Goal: Feedback & Contribution: Leave review/rating

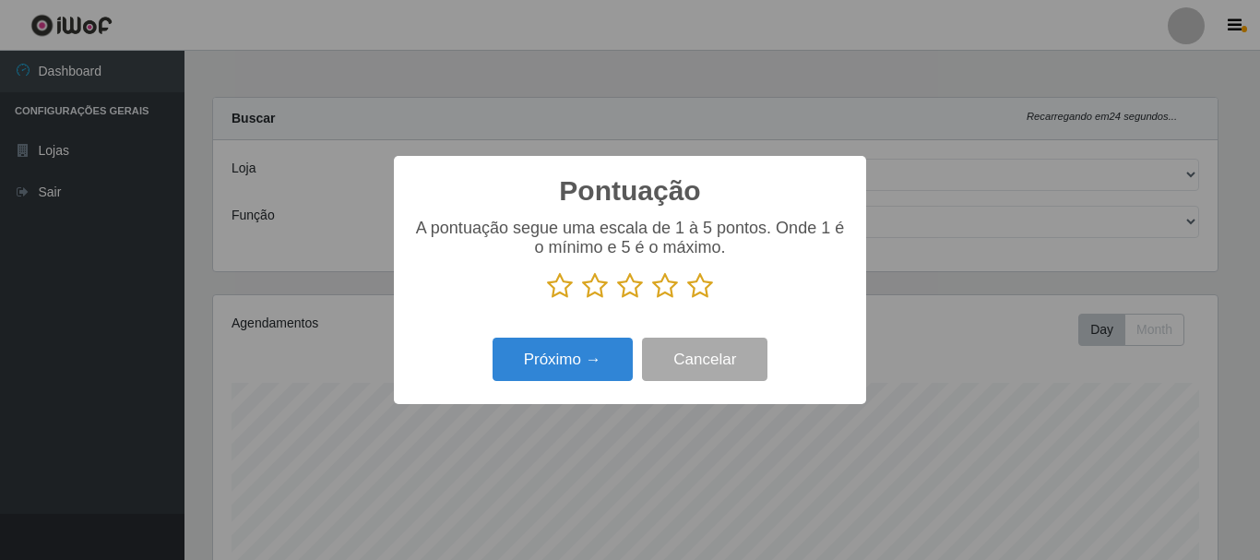
select select "400"
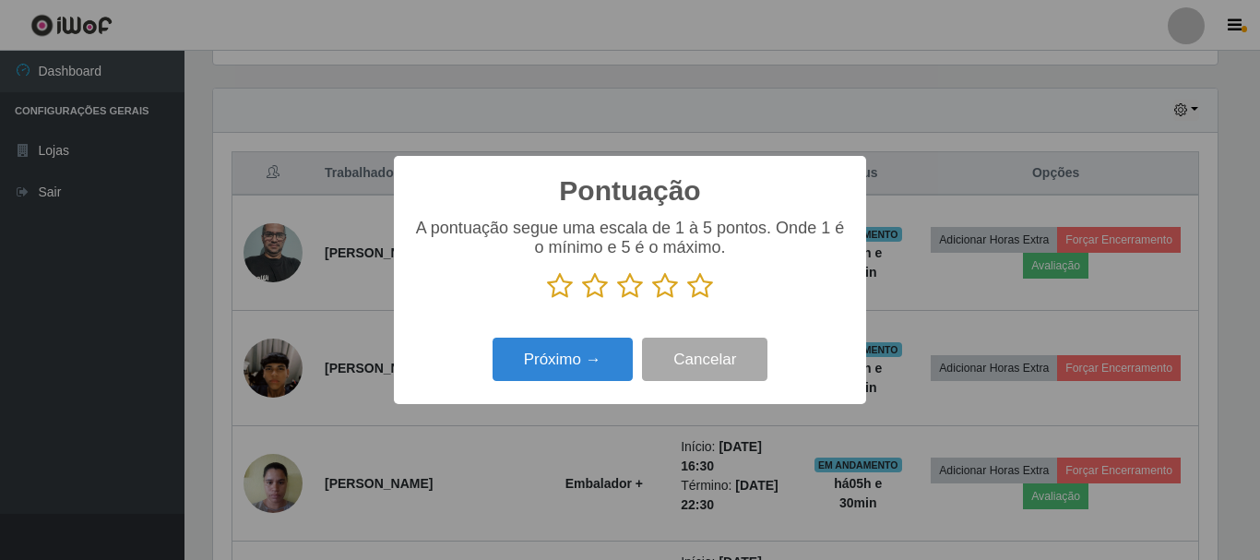
scroll to position [383, 1005]
click at [660, 289] on icon at bounding box center [665, 286] width 26 height 28
click at [652, 300] on input "radio" at bounding box center [652, 300] width 0 height 0
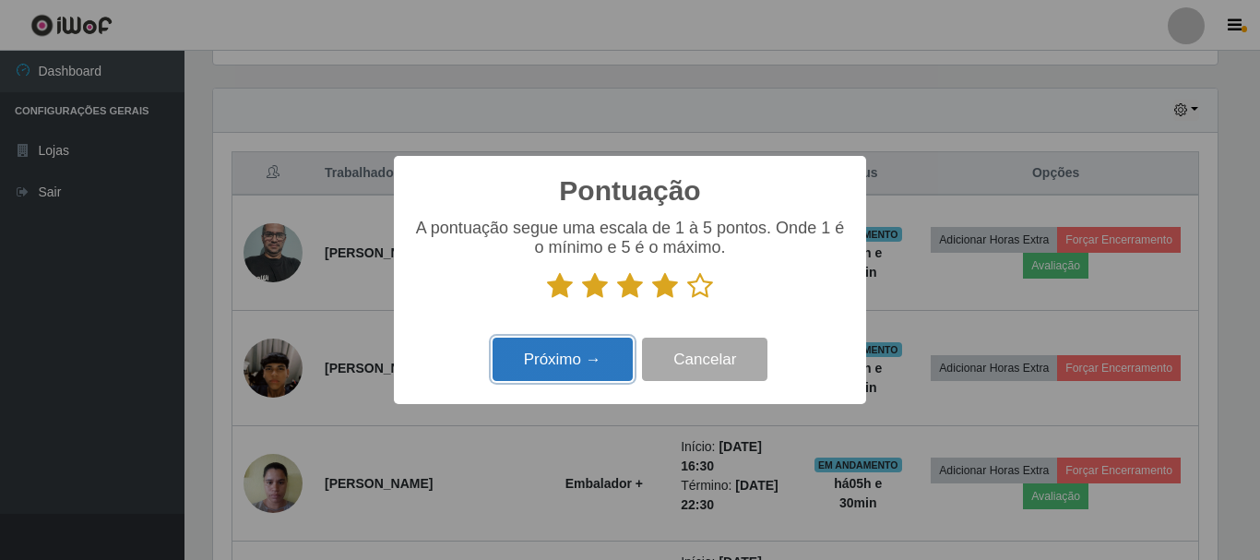
click at [592, 358] on button "Próximo →" at bounding box center [563, 359] width 140 height 43
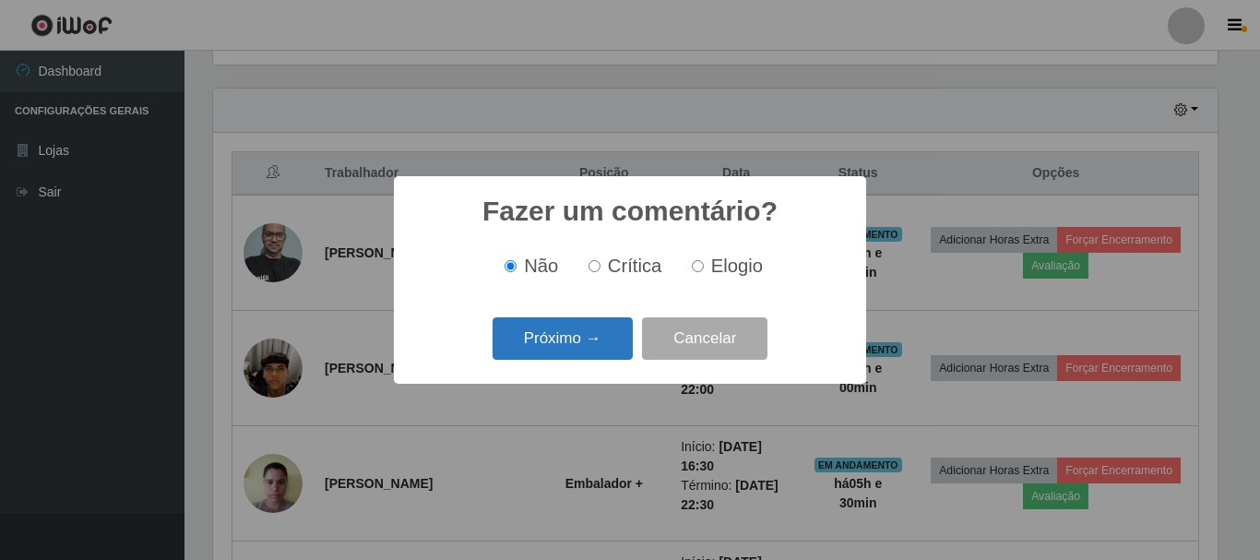
click at [582, 344] on button "Próximo →" at bounding box center [563, 338] width 140 height 43
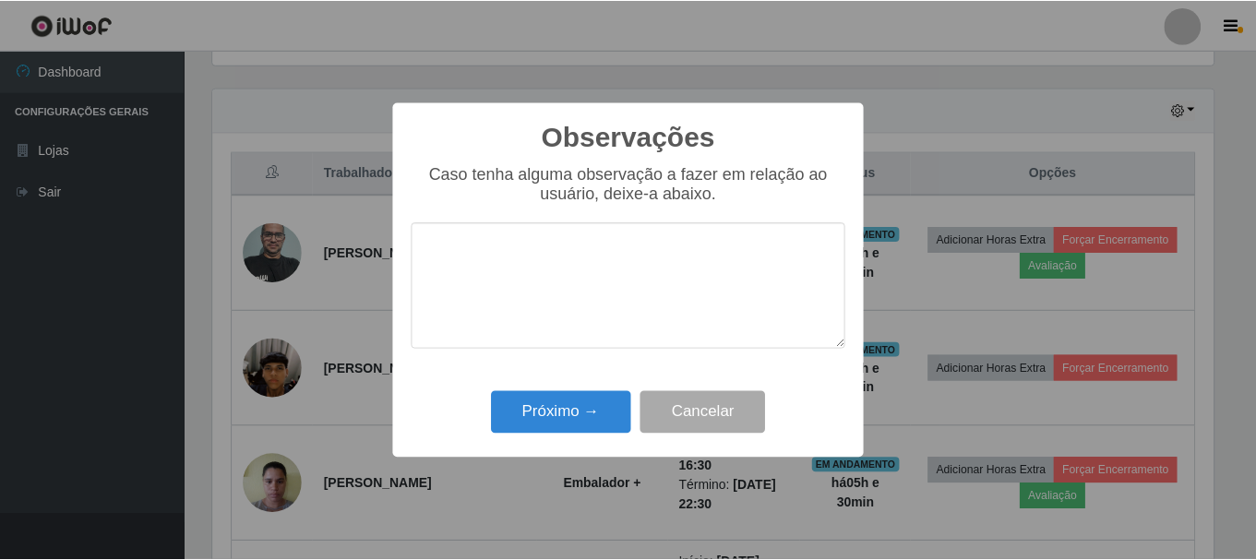
scroll to position [922295, 921673]
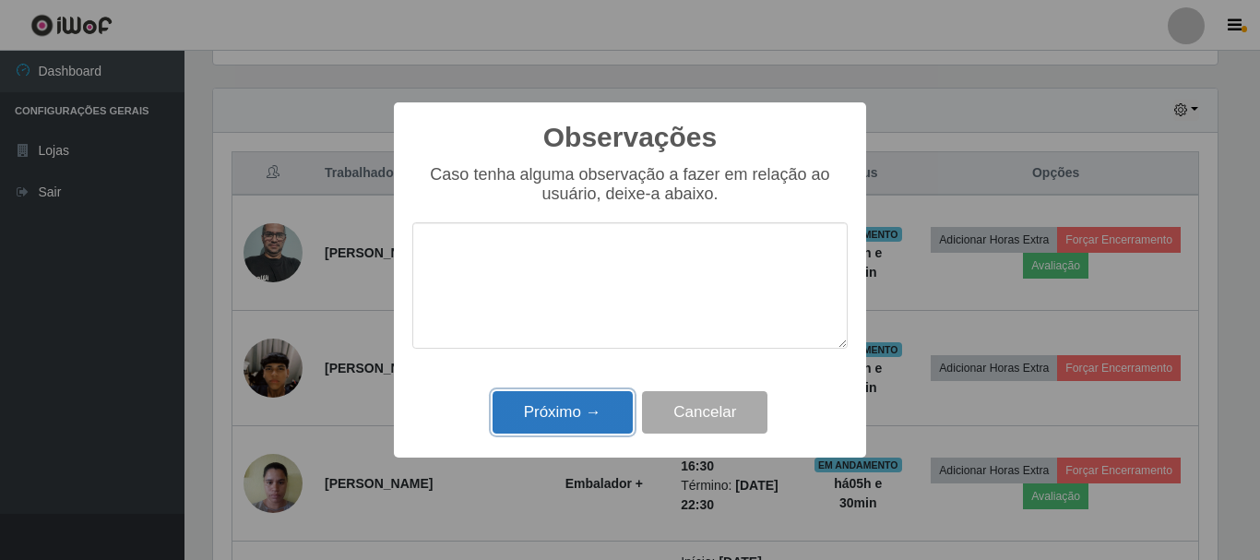
click at [598, 412] on button "Próximo →" at bounding box center [563, 412] width 140 height 43
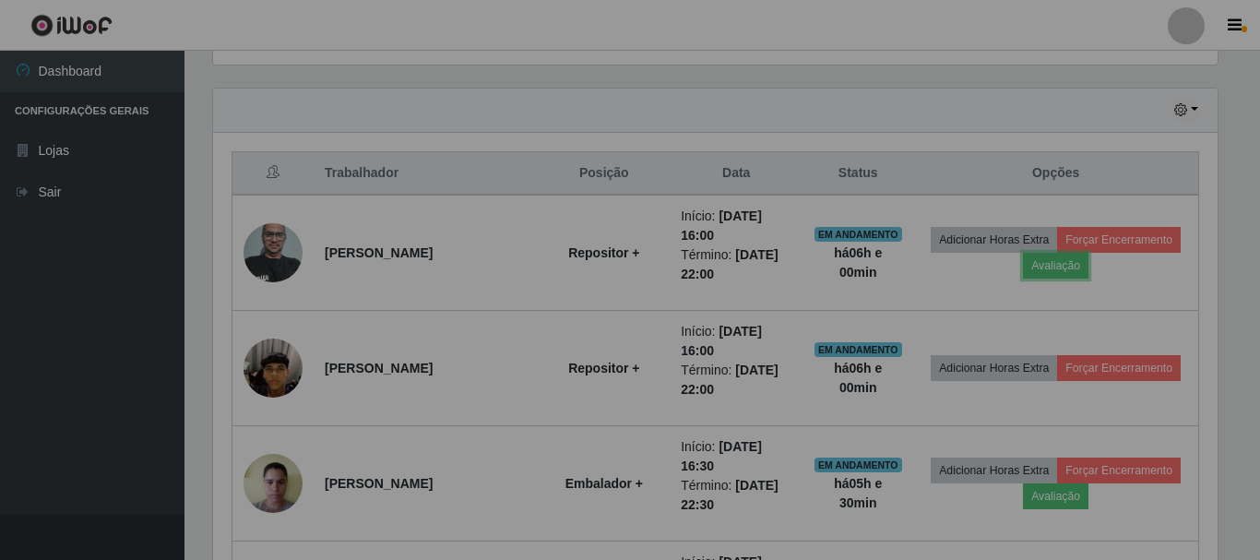
scroll to position [383, 1014]
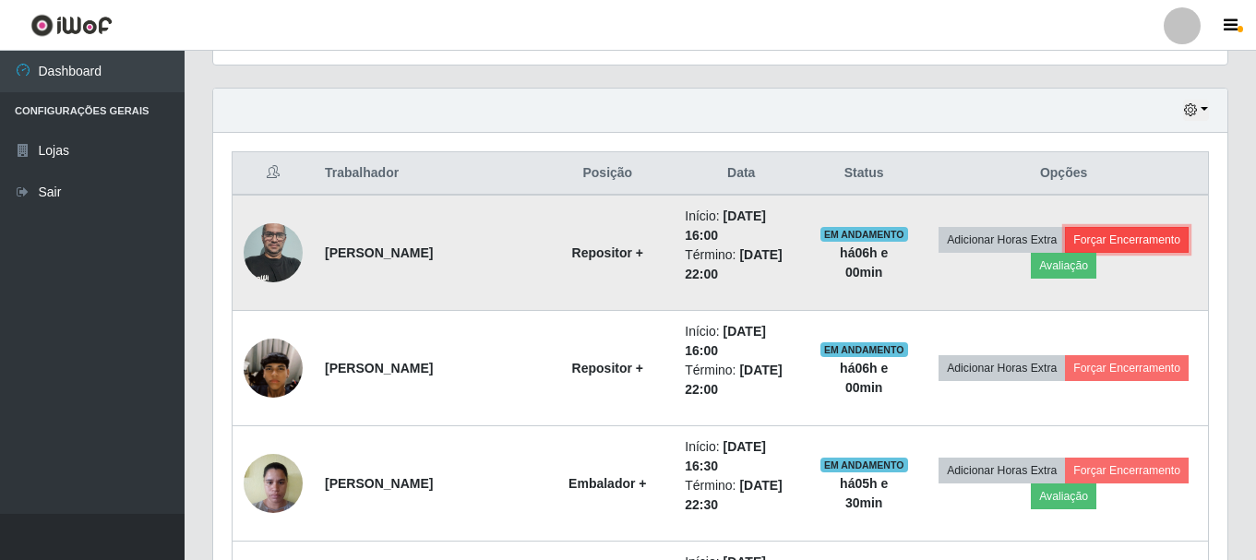
click at [1153, 234] on button "Forçar Encerramento" at bounding box center [1127, 240] width 124 height 26
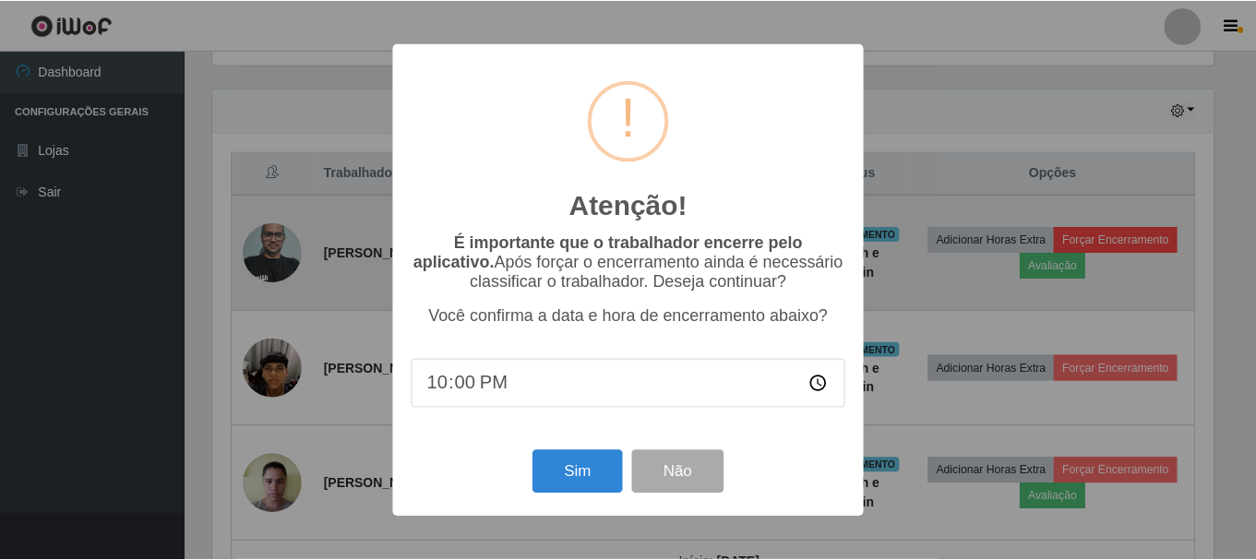
scroll to position [383, 1005]
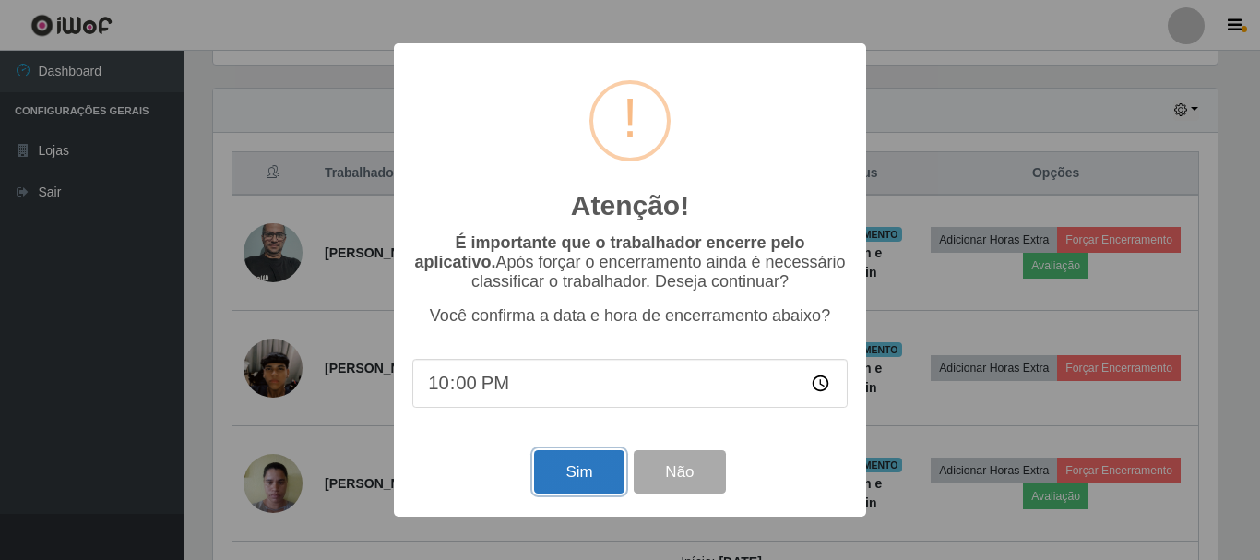
click at [575, 465] on button "Sim" at bounding box center [578, 471] width 89 height 43
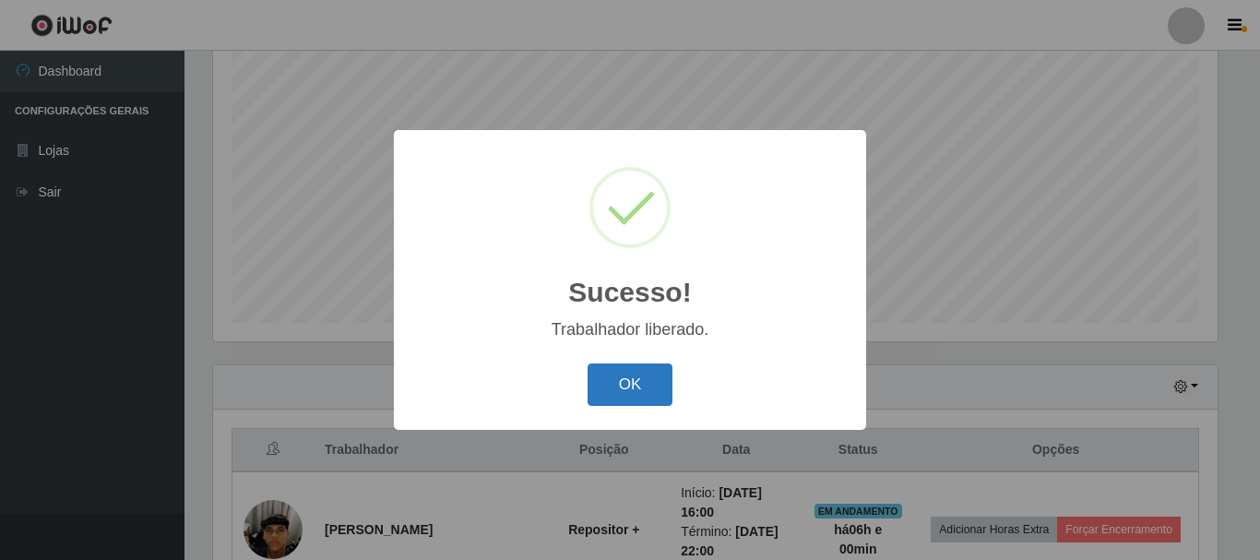
click at [659, 385] on button "OK" at bounding box center [631, 385] width 86 height 43
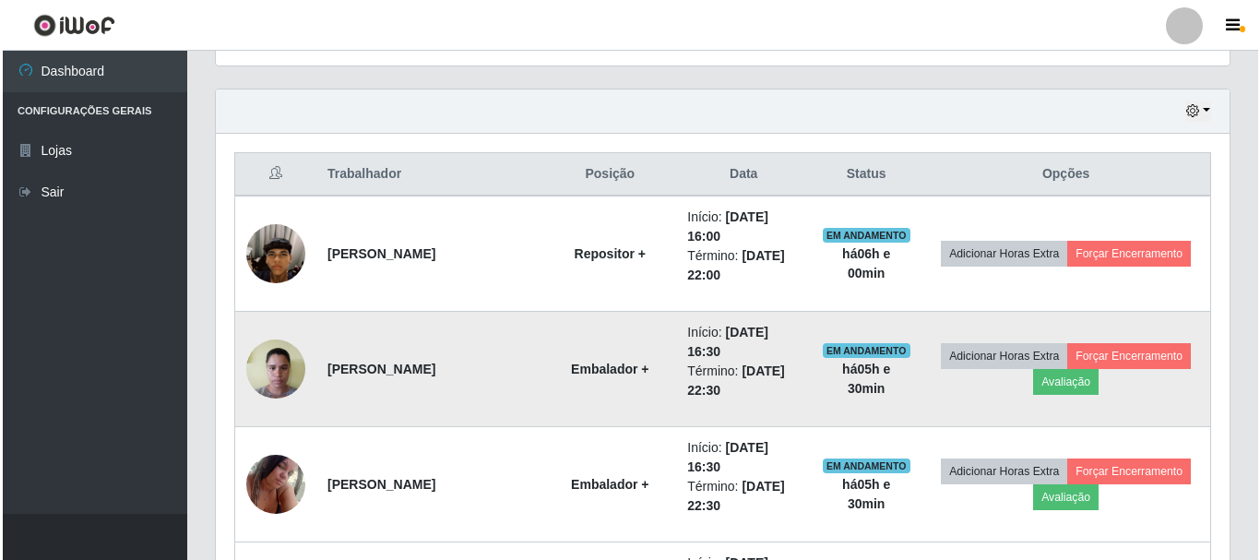
scroll to position [614, 0]
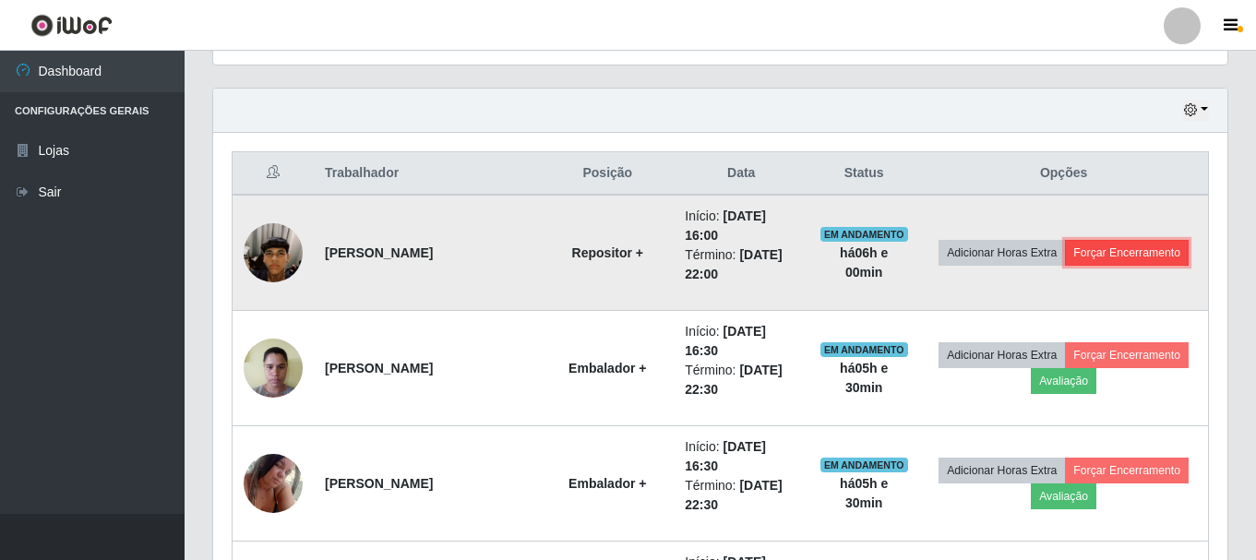
click at [1088, 248] on button "Forçar Encerramento" at bounding box center [1127, 253] width 124 height 26
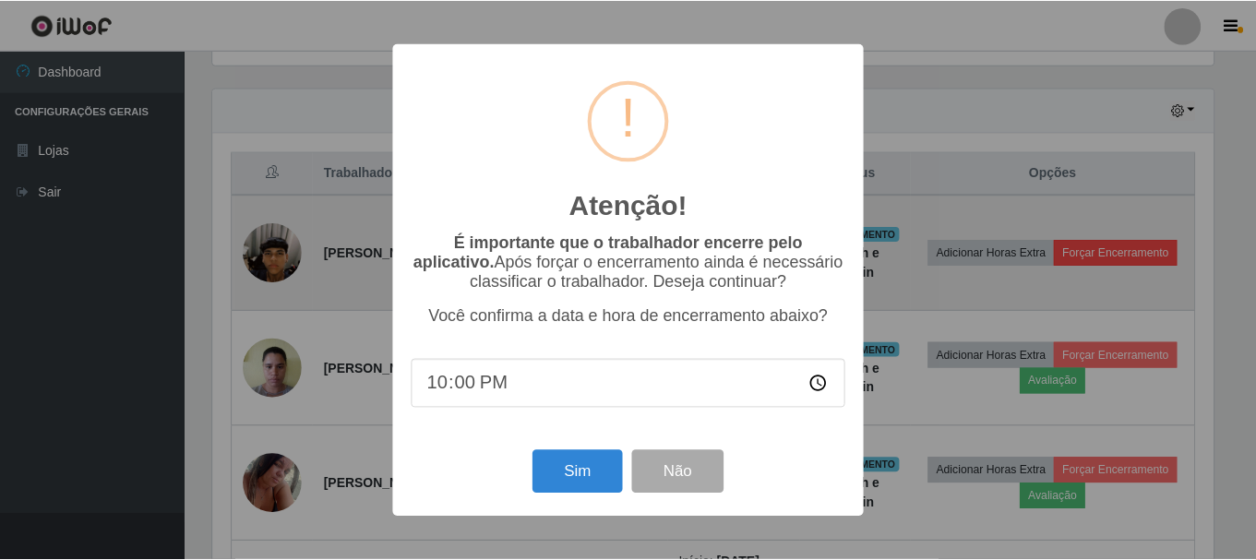
scroll to position [383, 1005]
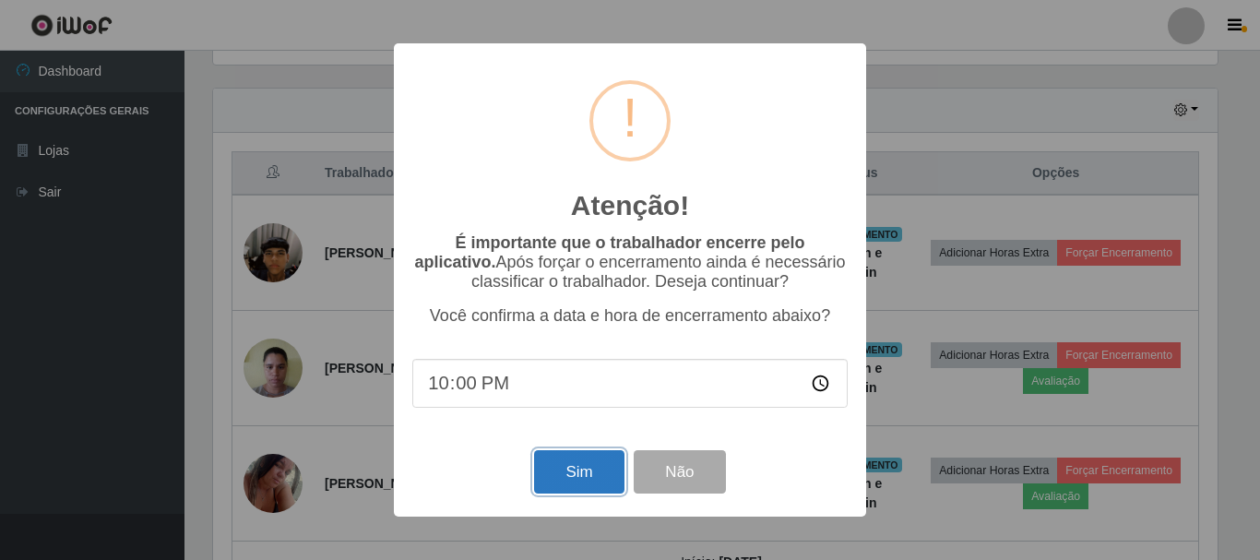
click at [558, 488] on button "Sim" at bounding box center [578, 471] width 89 height 43
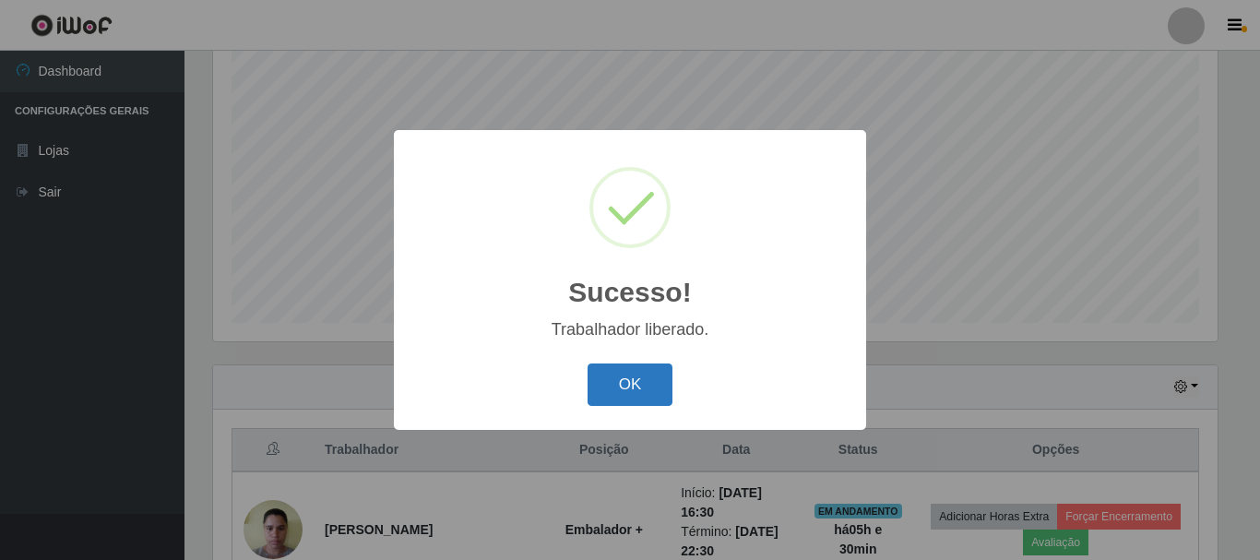
click at [649, 386] on button "OK" at bounding box center [631, 385] width 86 height 43
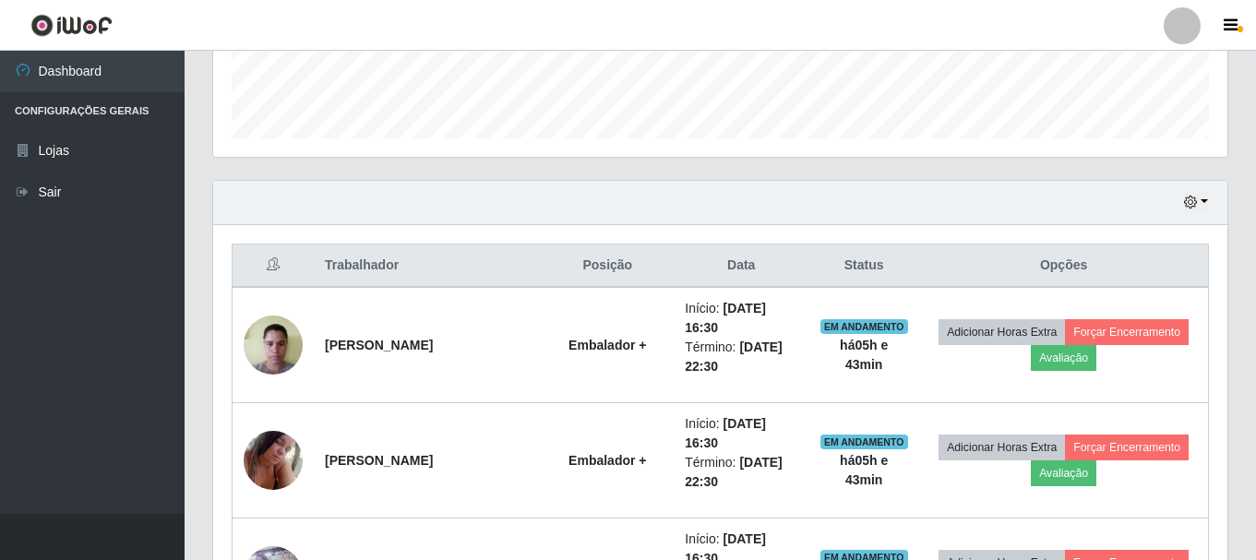
scroll to position [706, 0]
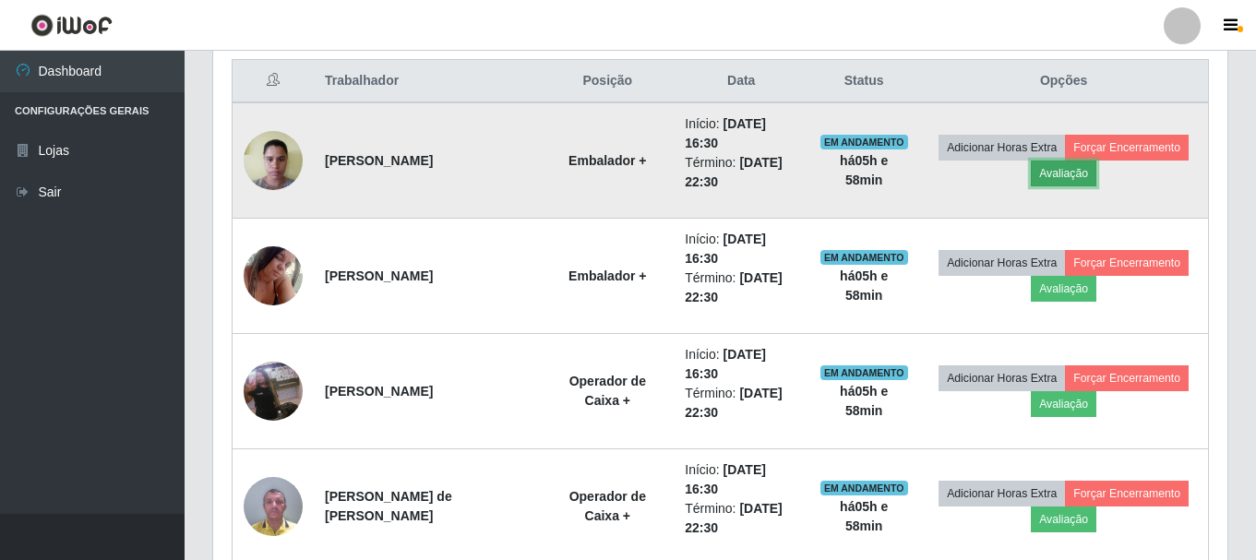
click at [1079, 173] on button "Avaliação" at bounding box center [1064, 174] width 66 height 26
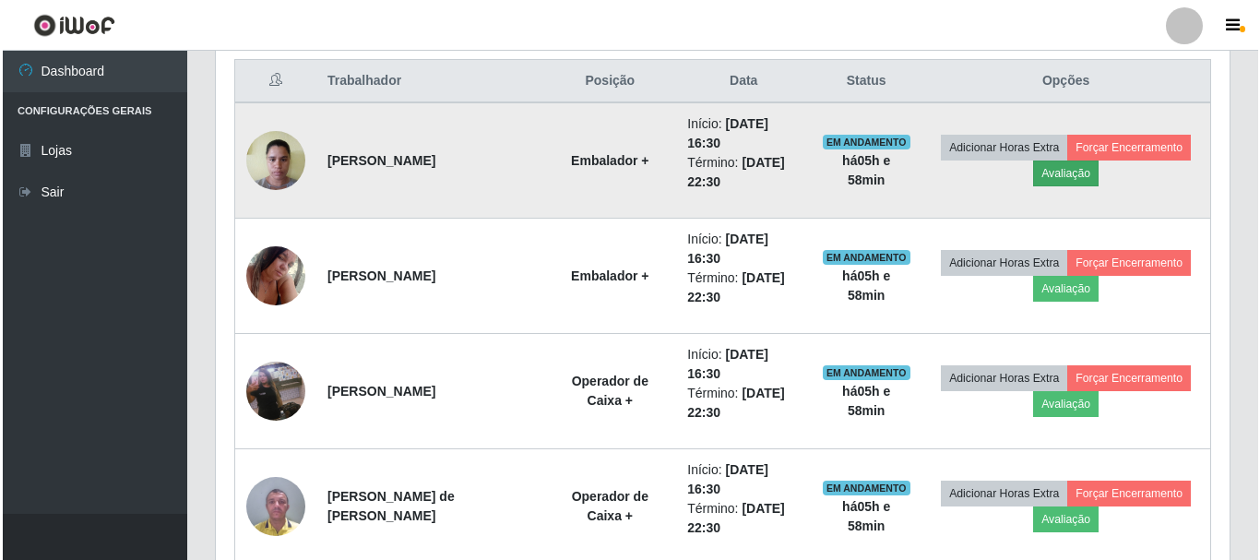
scroll to position [383, 1005]
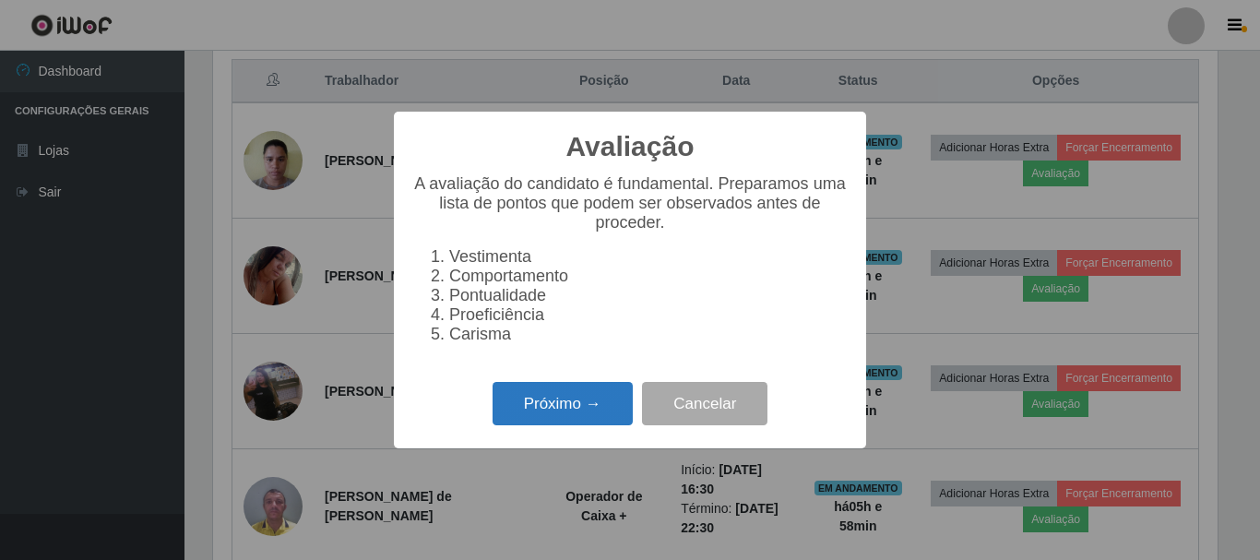
click at [623, 416] on button "Próximo →" at bounding box center [563, 403] width 140 height 43
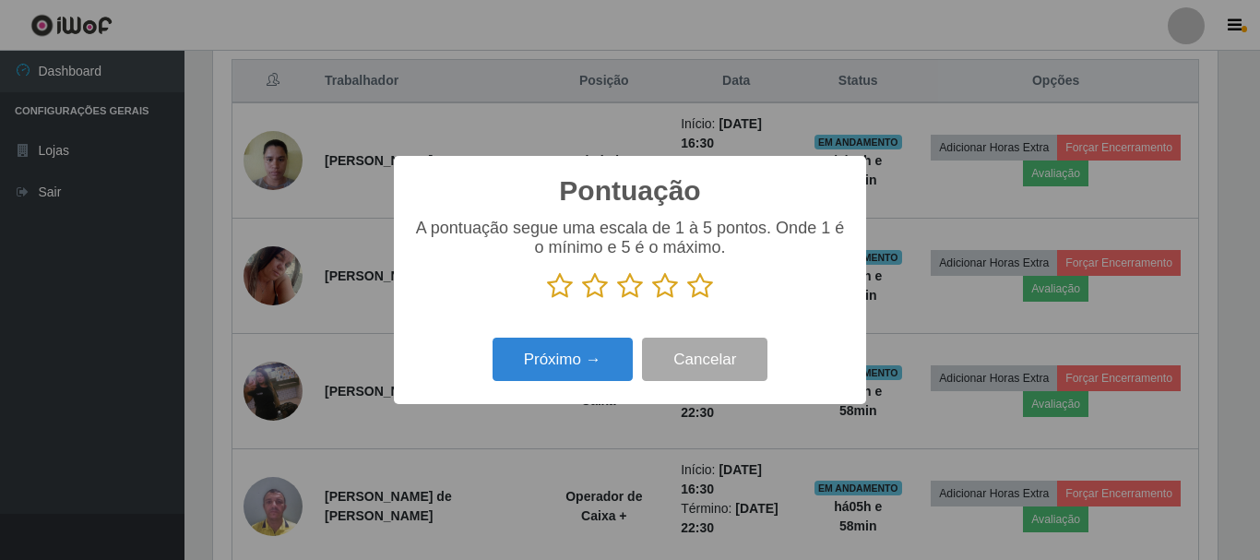
click at [704, 282] on icon at bounding box center [700, 286] width 26 height 28
click at [687, 300] on input "radio" at bounding box center [687, 300] width 0 height 0
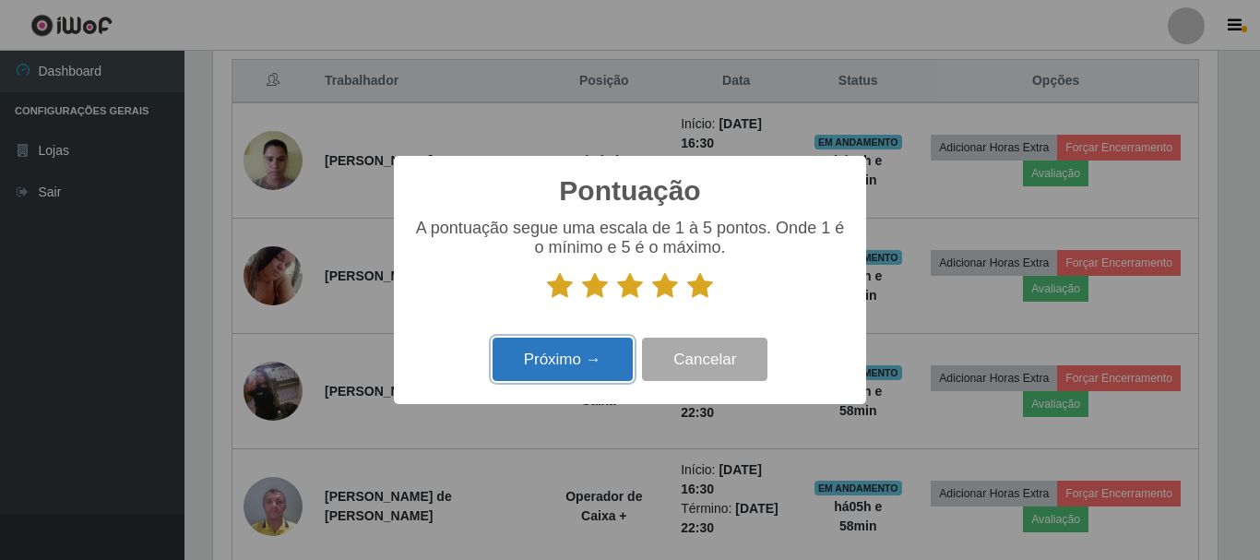
click at [617, 363] on button "Próximo →" at bounding box center [563, 359] width 140 height 43
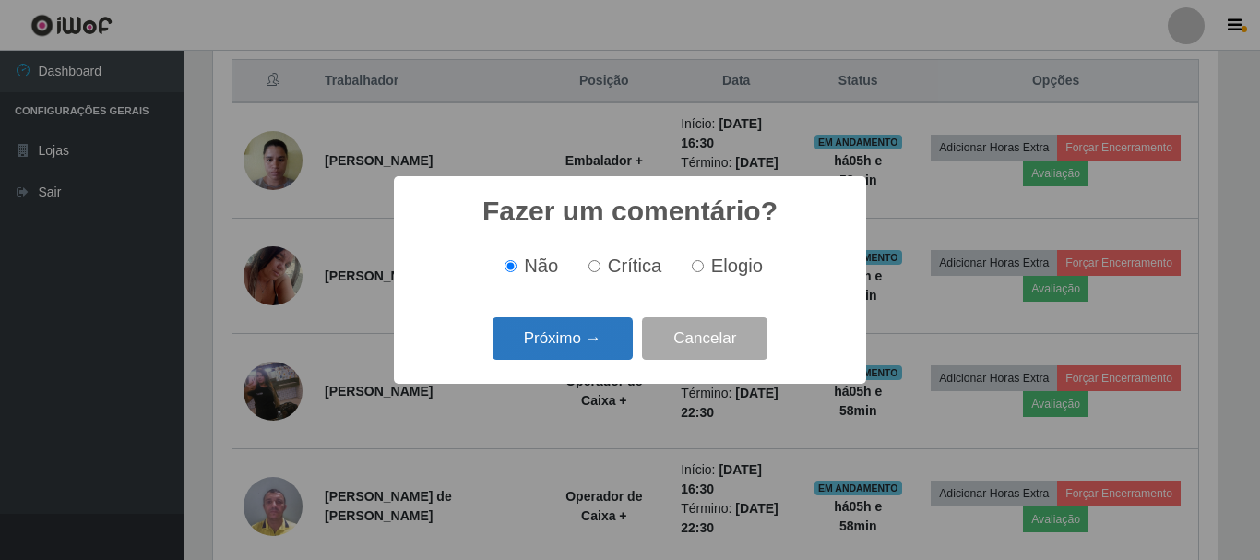
click at [608, 338] on button "Próximo →" at bounding box center [563, 338] width 140 height 43
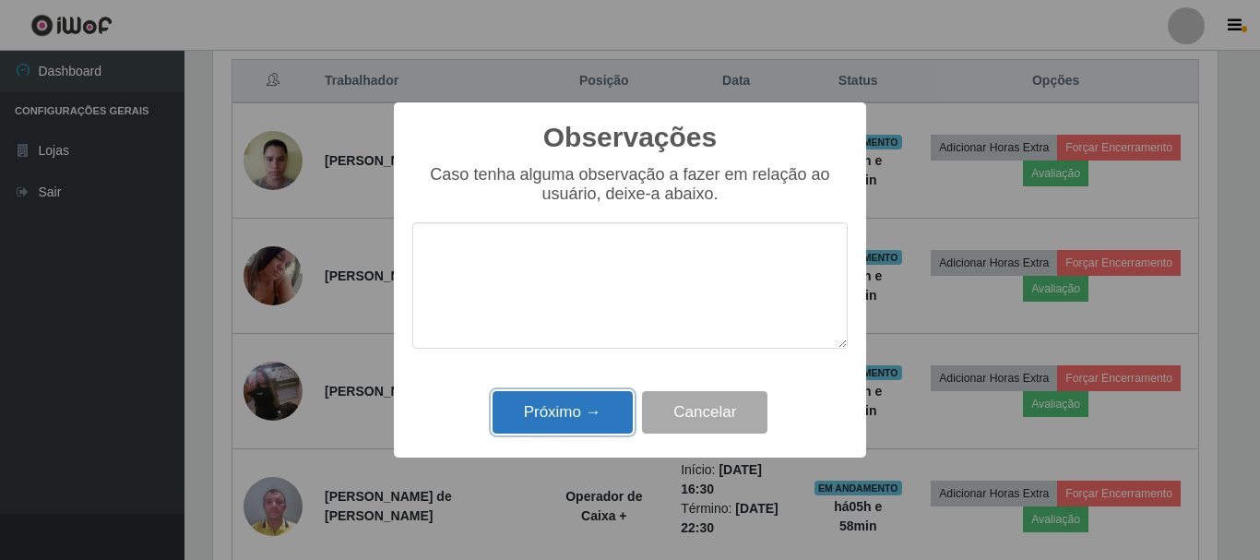
click at [588, 412] on button "Próximo →" at bounding box center [563, 412] width 140 height 43
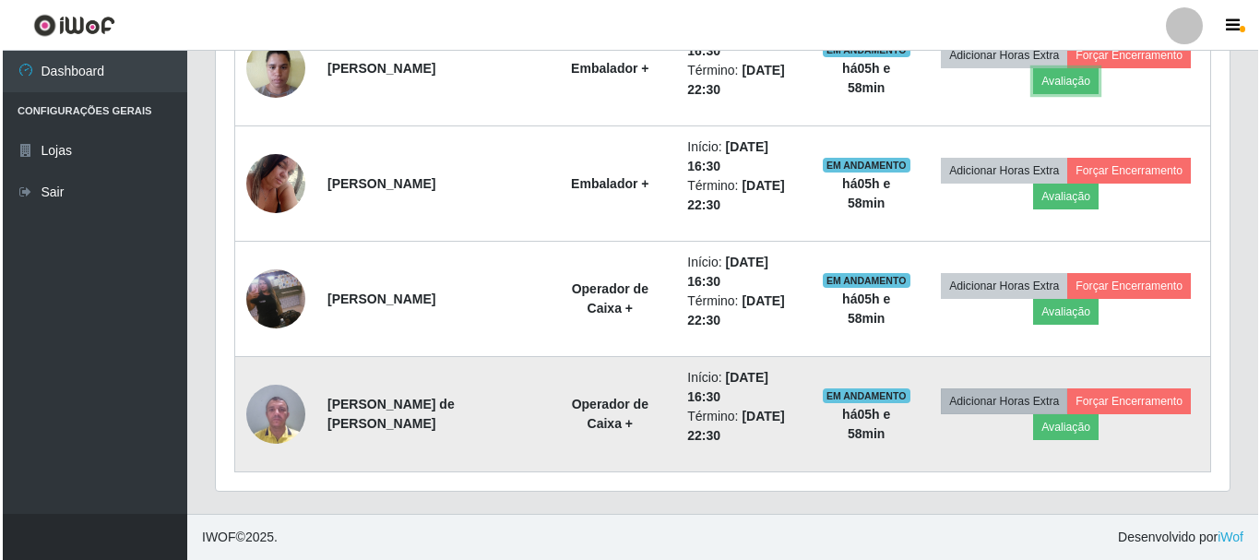
scroll to position [706, 0]
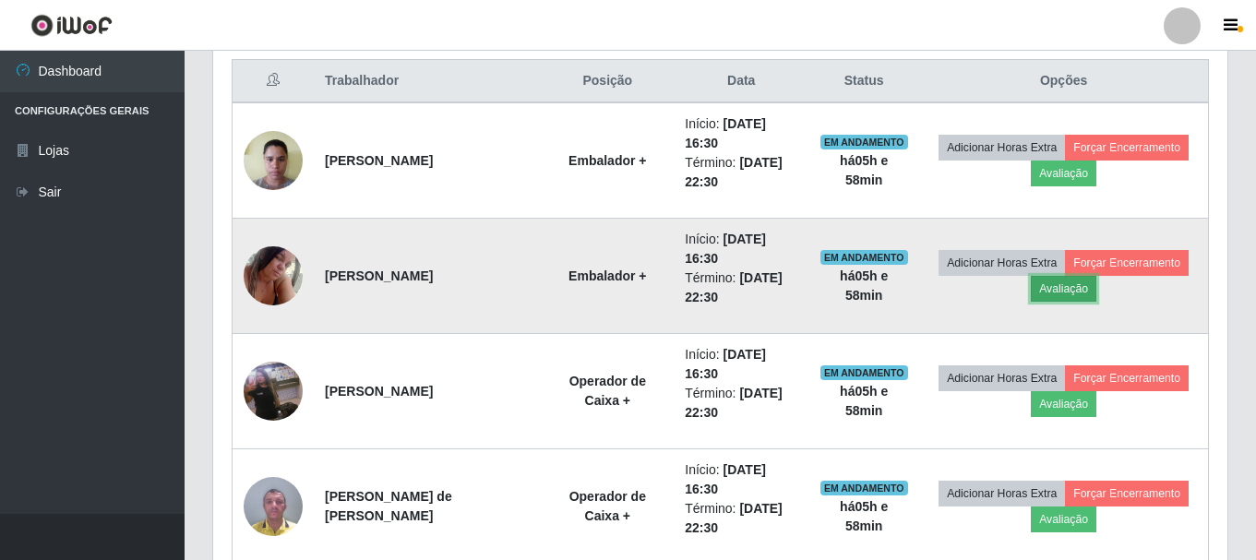
click at [1068, 296] on button "Avaliação" at bounding box center [1064, 289] width 66 height 26
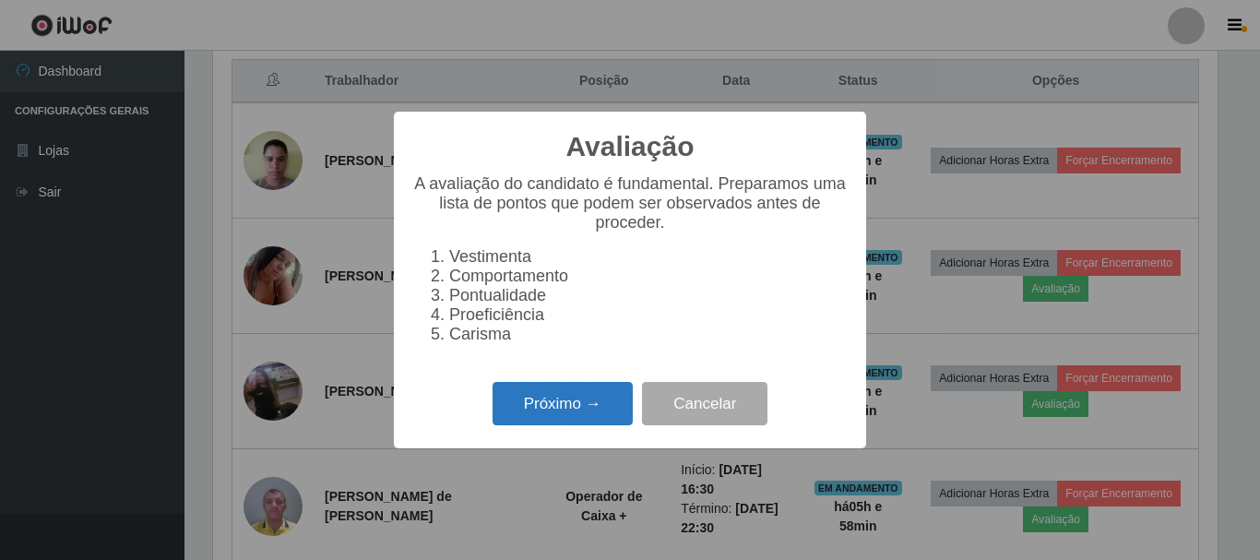
click at [547, 416] on button "Próximo →" at bounding box center [563, 403] width 140 height 43
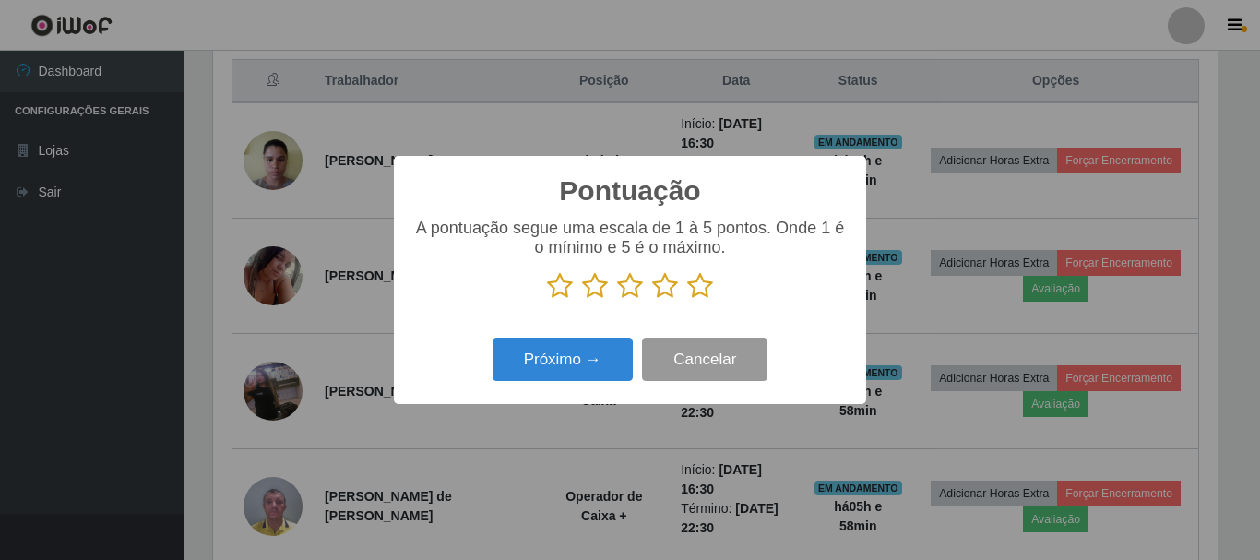
scroll to position [922295, 921673]
click at [701, 287] on icon at bounding box center [700, 286] width 26 height 28
click at [687, 300] on input "radio" at bounding box center [687, 300] width 0 height 0
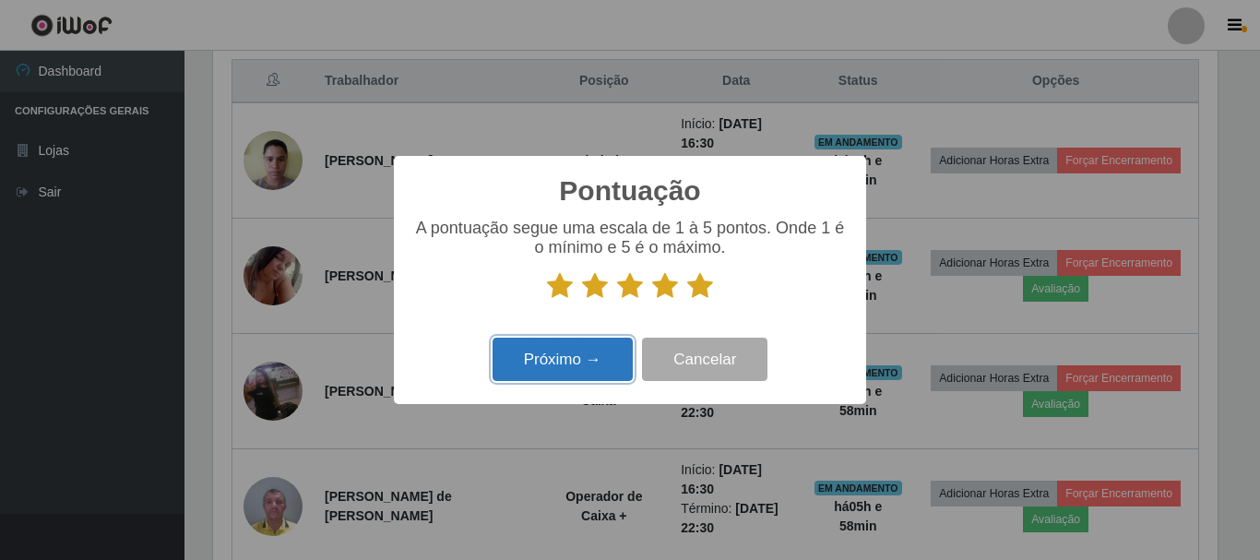
click at [590, 364] on button "Próximo →" at bounding box center [563, 359] width 140 height 43
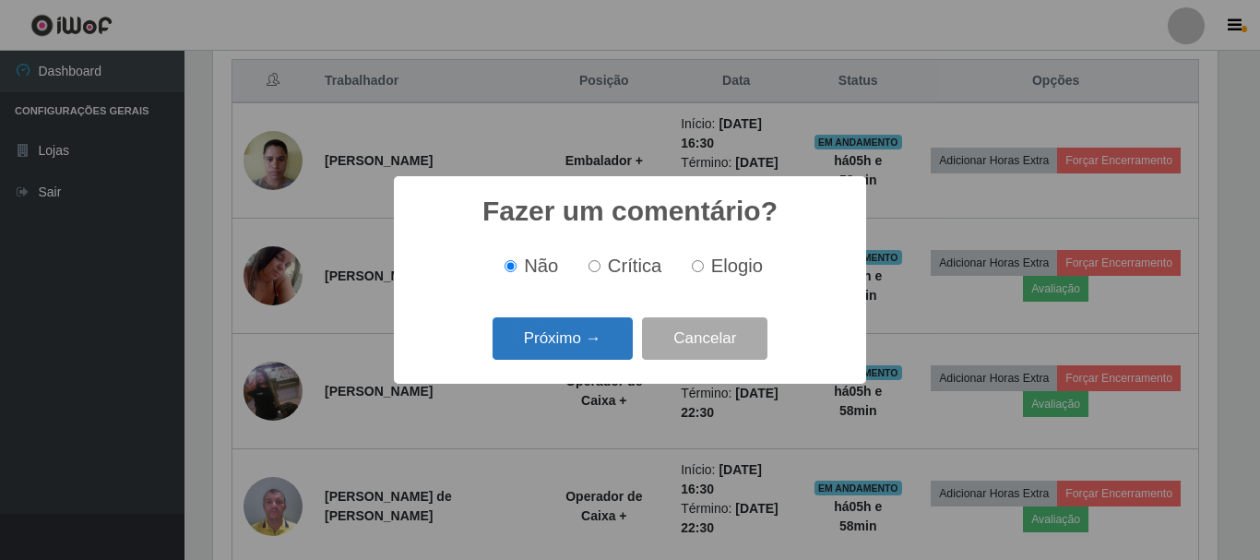
click at [605, 340] on button "Próximo →" at bounding box center [563, 338] width 140 height 43
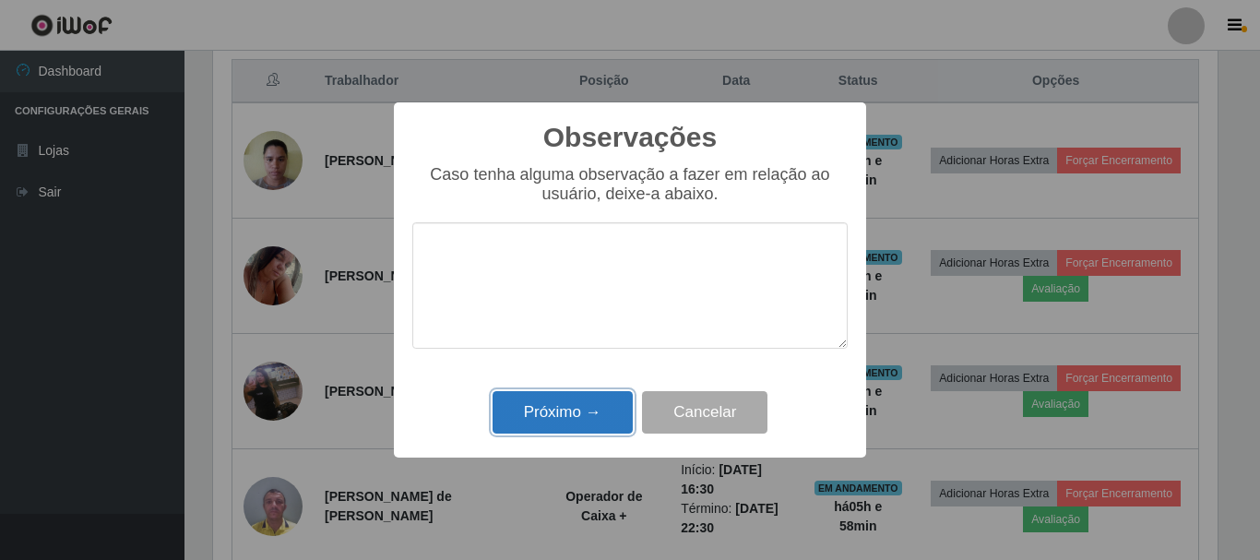
click at [614, 408] on button "Próximo →" at bounding box center [563, 412] width 140 height 43
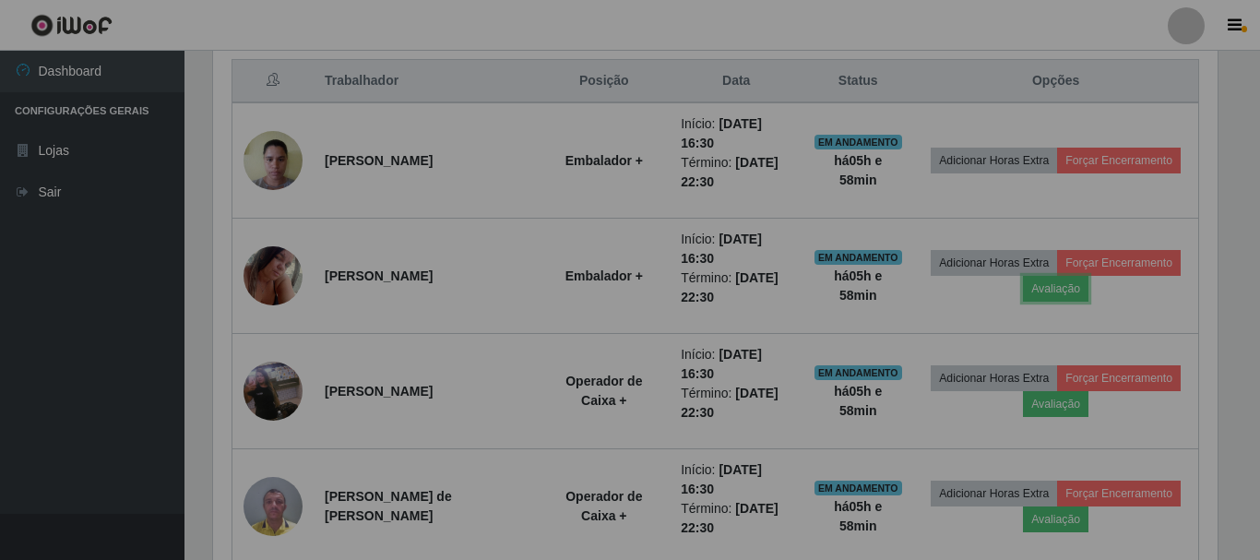
scroll to position [383, 1014]
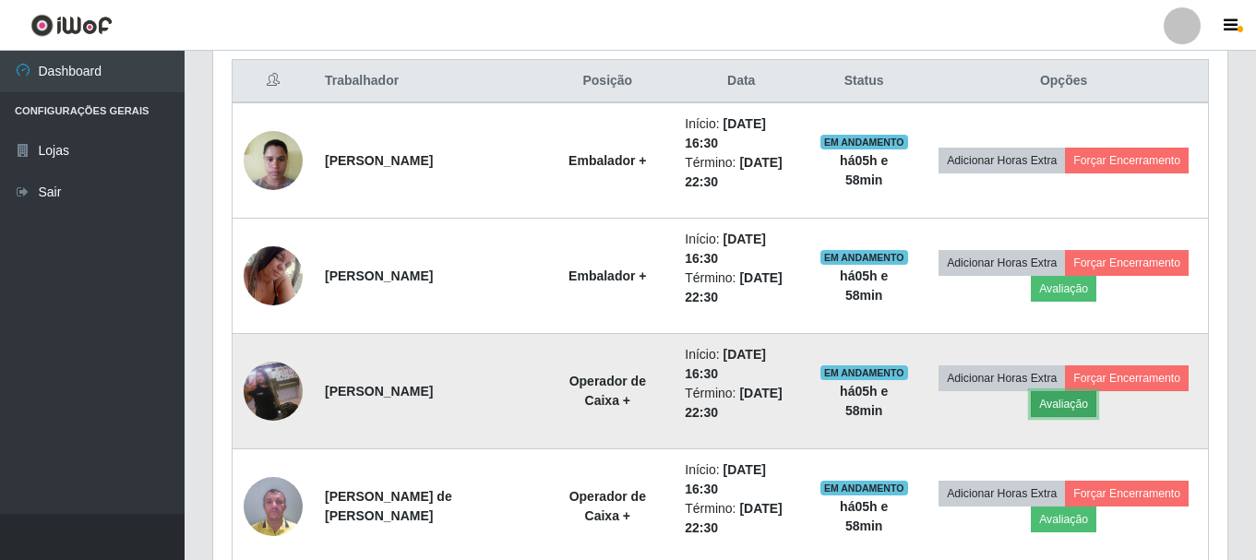
click at [1062, 405] on button "Avaliação" at bounding box center [1064, 404] width 66 height 26
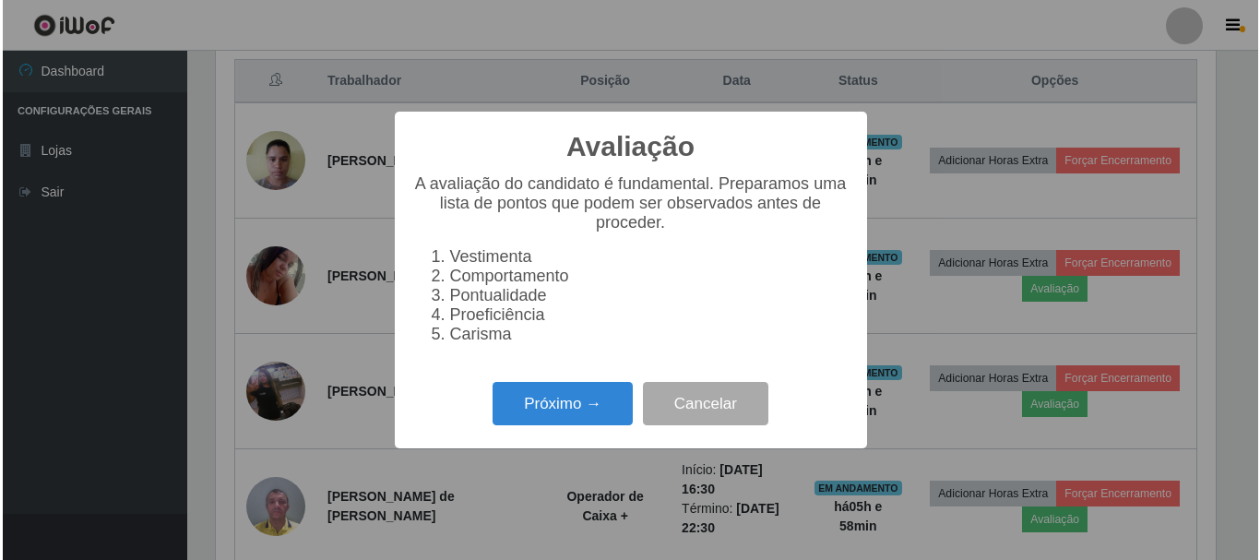
scroll to position [383, 1005]
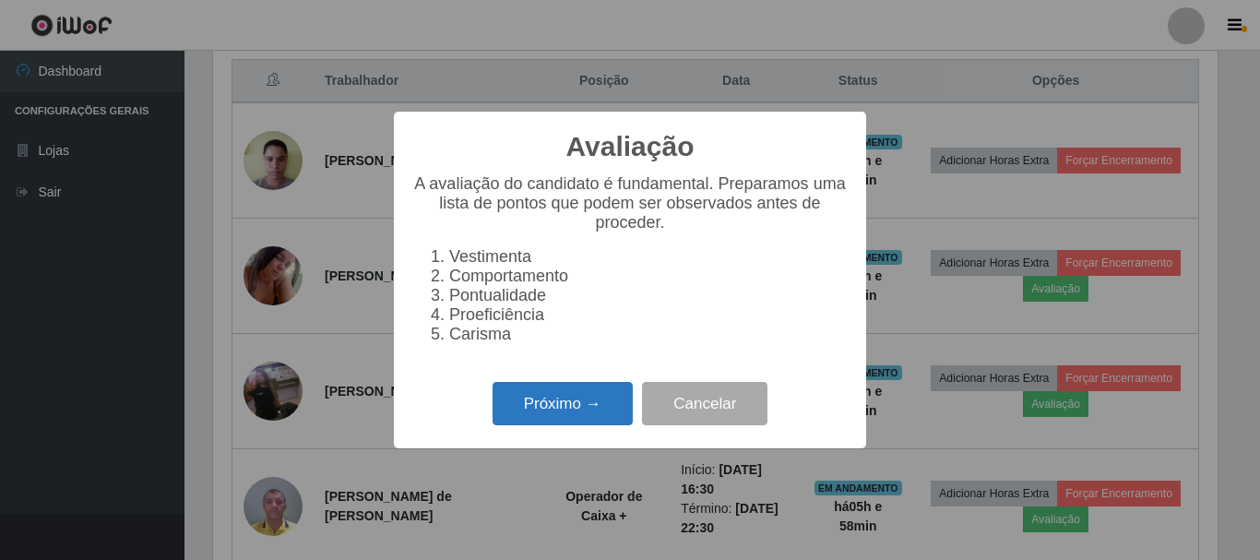
click at [571, 420] on button "Próximo →" at bounding box center [563, 403] width 140 height 43
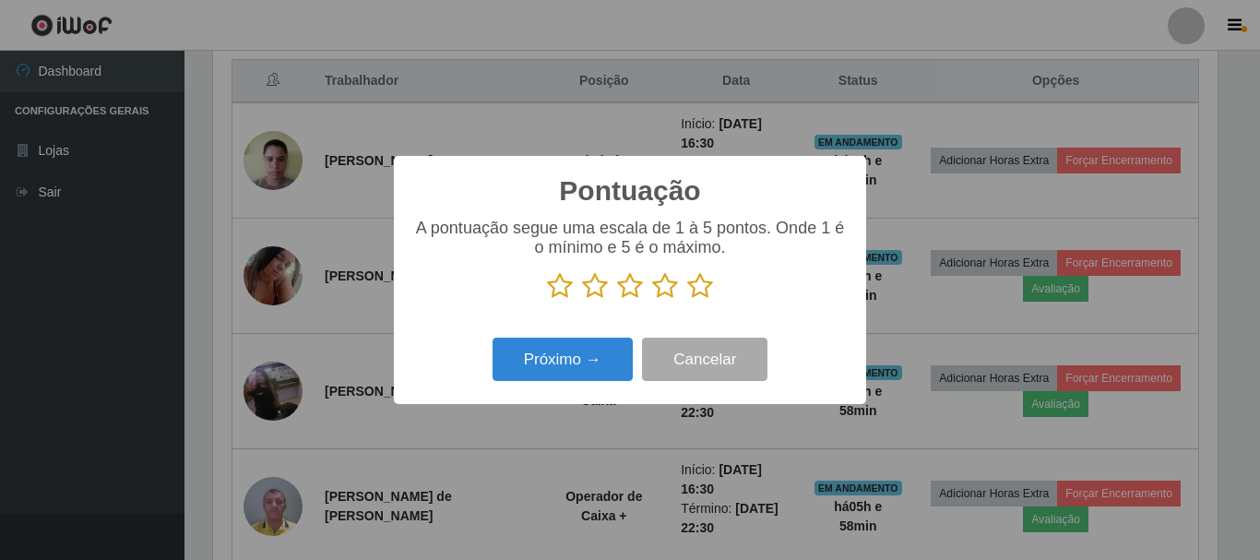
scroll to position [922295, 921673]
click at [701, 292] on icon at bounding box center [700, 286] width 26 height 28
click at [687, 300] on input "radio" at bounding box center [687, 300] width 0 height 0
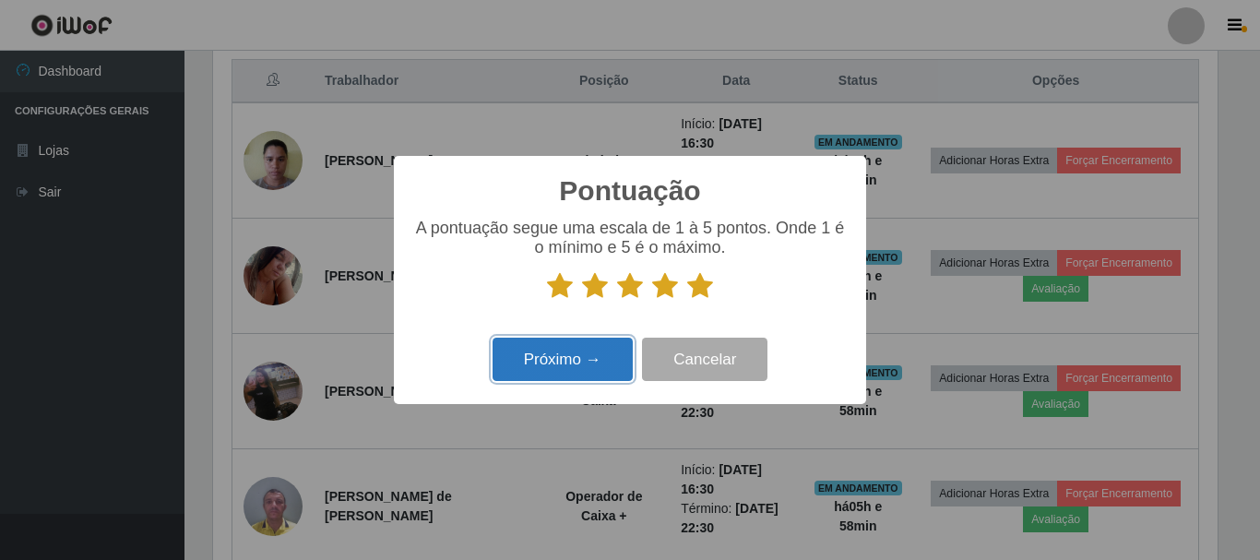
click at [611, 360] on button "Próximo →" at bounding box center [563, 359] width 140 height 43
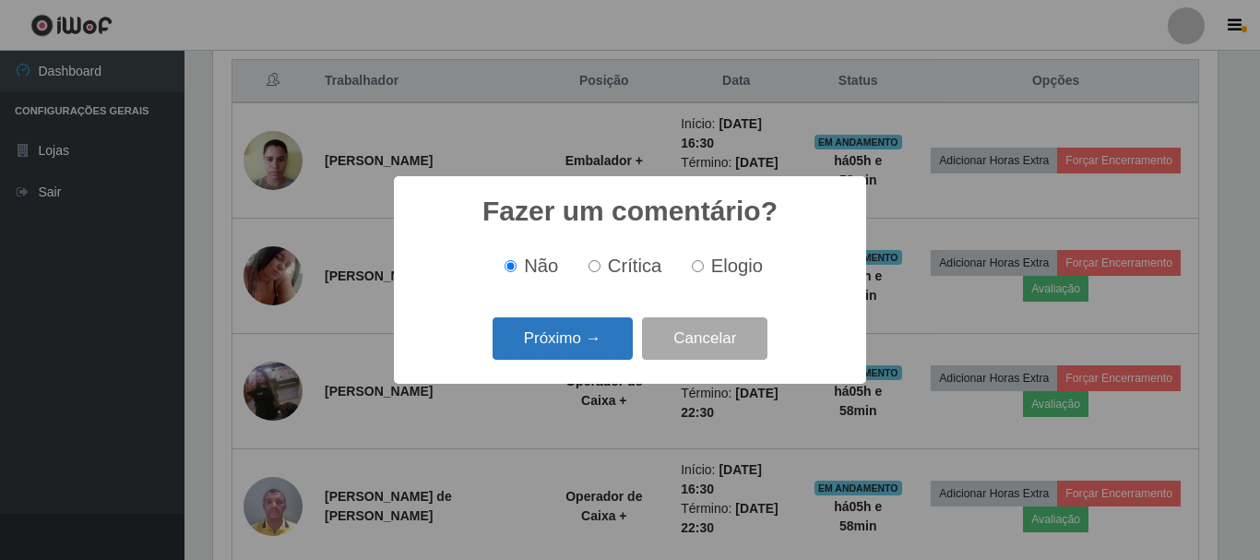
click at [615, 340] on button "Próximo →" at bounding box center [563, 338] width 140 height 43
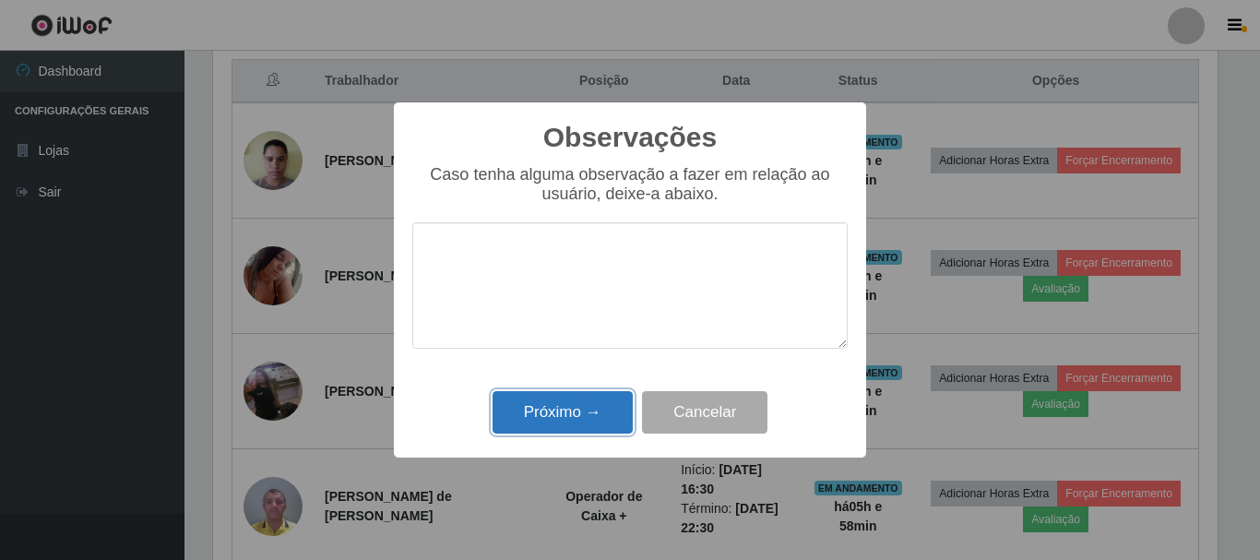
click at [581, 400] on button "Próximo →" at bounding box center [563, 412] width 140 height 43
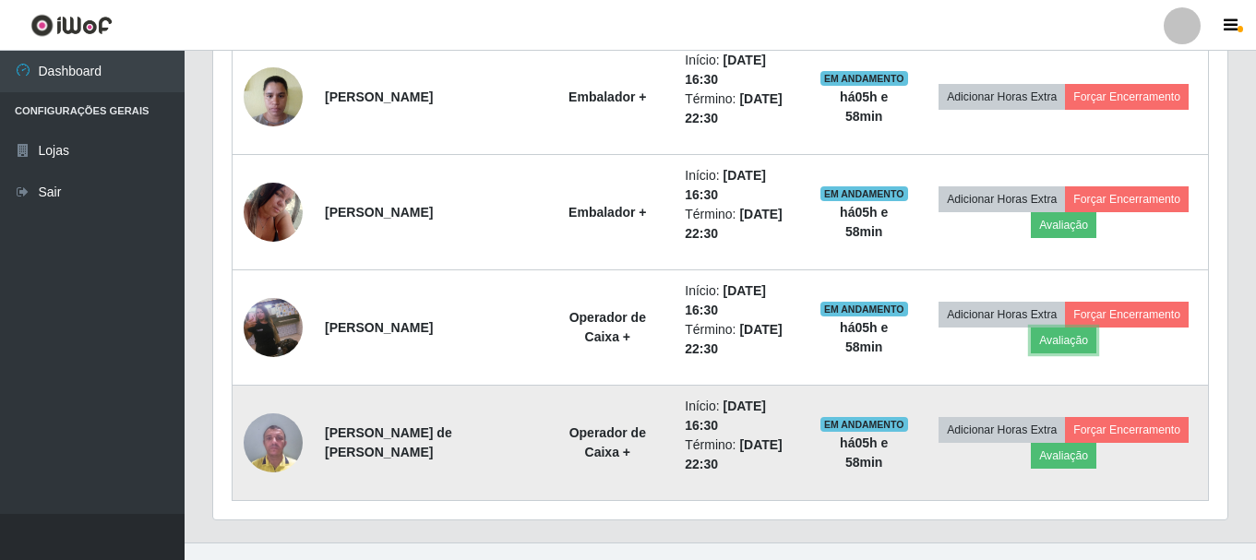
scroll to position [798, 0]
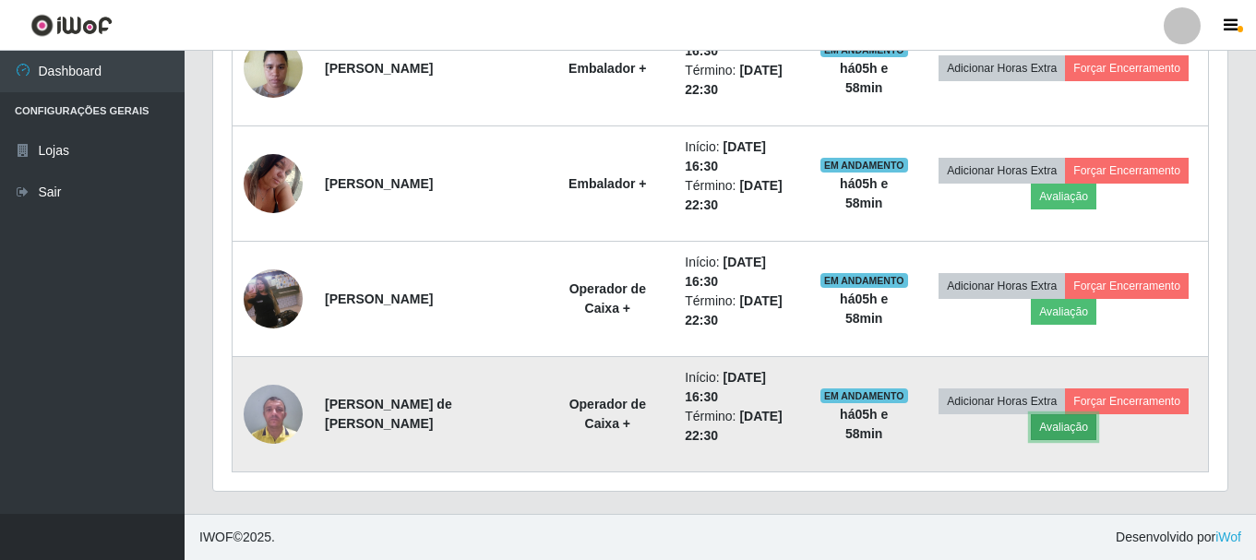
click at [1051, 430] on button "Avaliação" at bounding box center [1064, 427] width 66 height 26
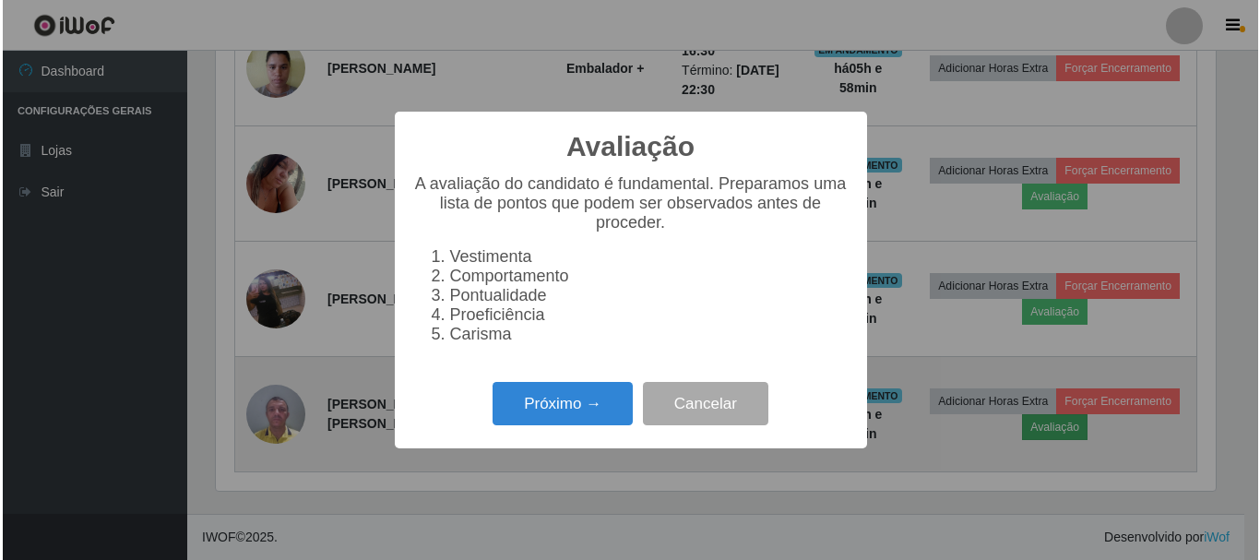
scroll to position [383, 1005]
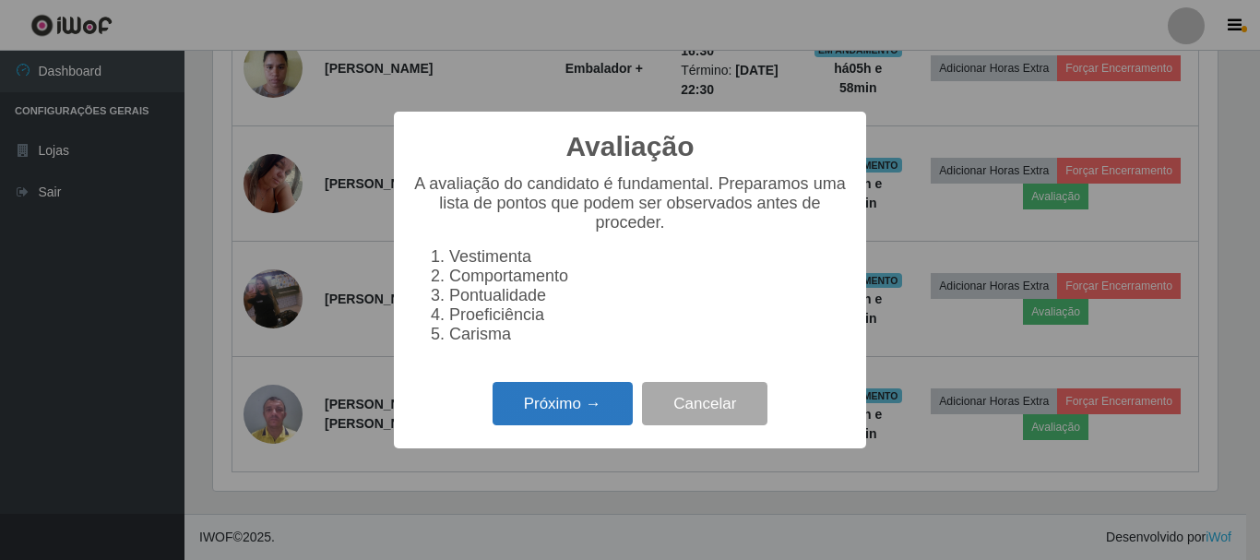
click at [610, 419] on button "Próximo →" at bounding box center [563, 403] width 140 height 43
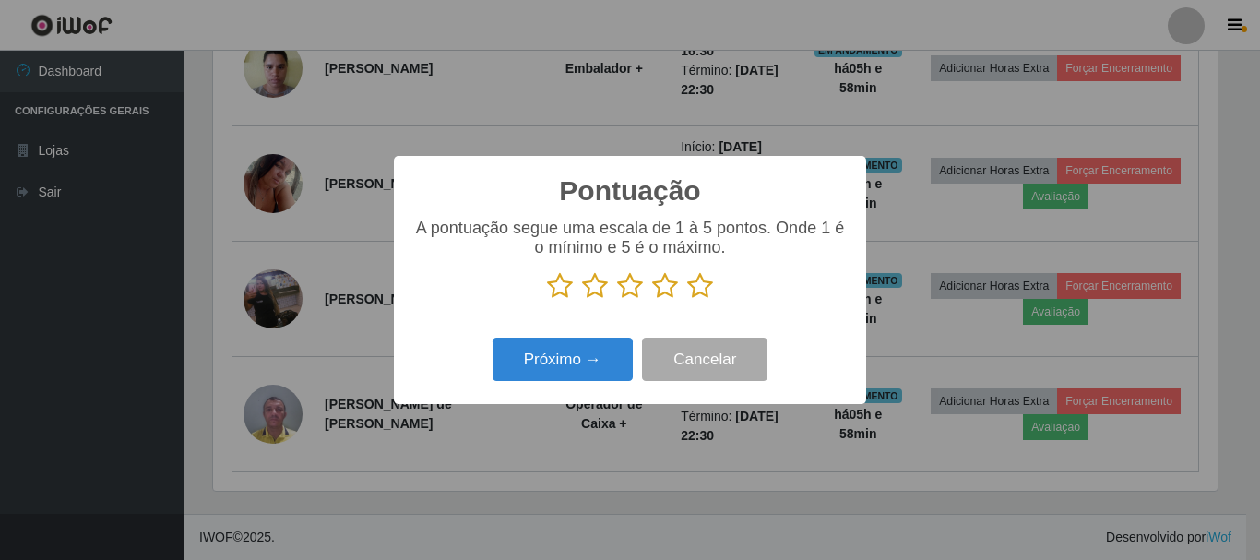
click at [696, 292] on icon at bounding box center [700, 286] width 26 height 28
click at [687, 300] on input "radio" at bounding box center [687, 300] width 0 height 0
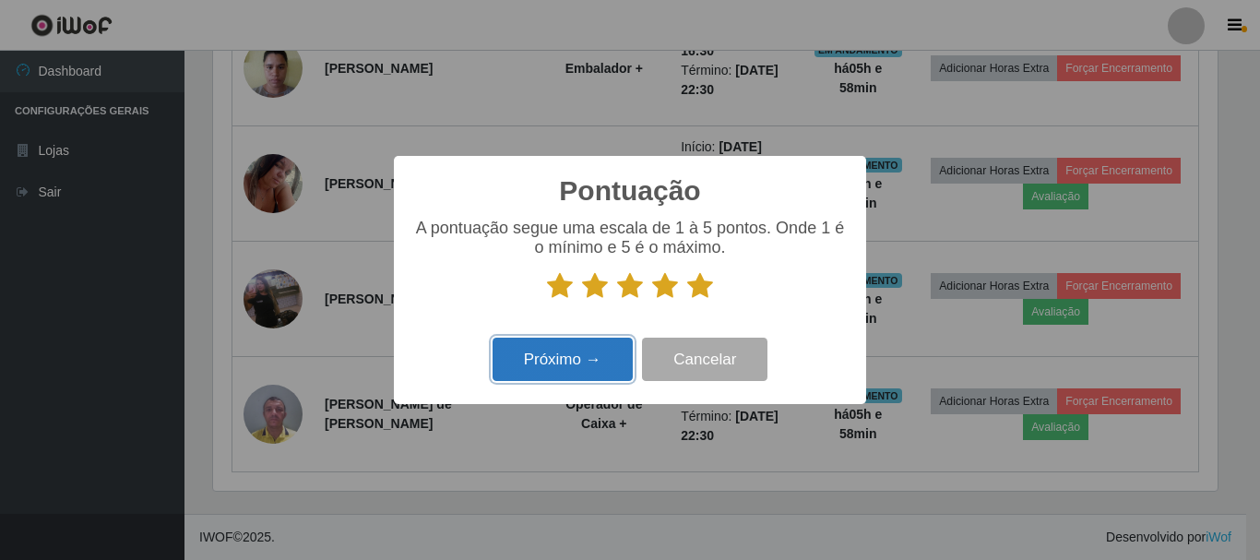
click at [615, 356] on button "Próximo →" at bounding box center [563, 359] width 140 height 43
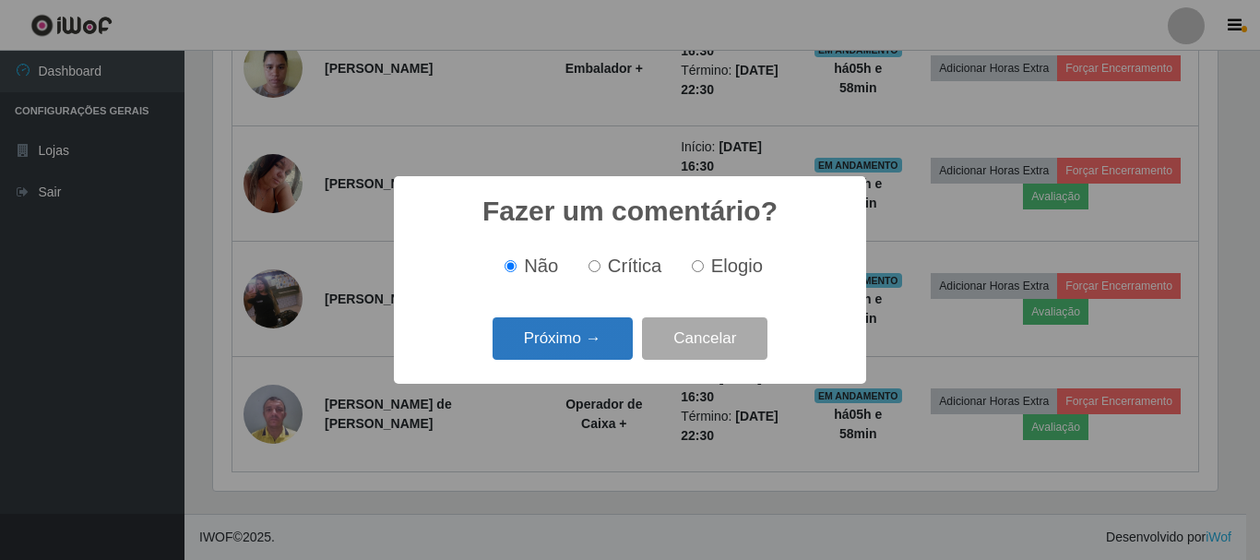
click at [614, 348] on button "Próximo →" at bounding box center [563, 338] width 140 height 43
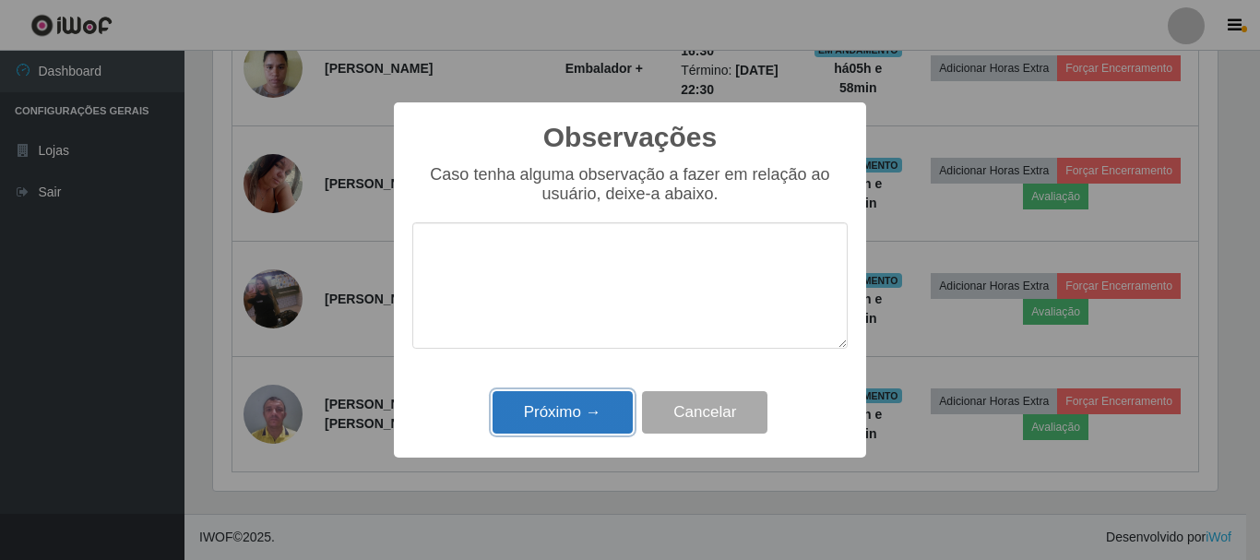
click at [595, 406] on button "Próximo →" at bounding box center [563, 412] width 140 height 43
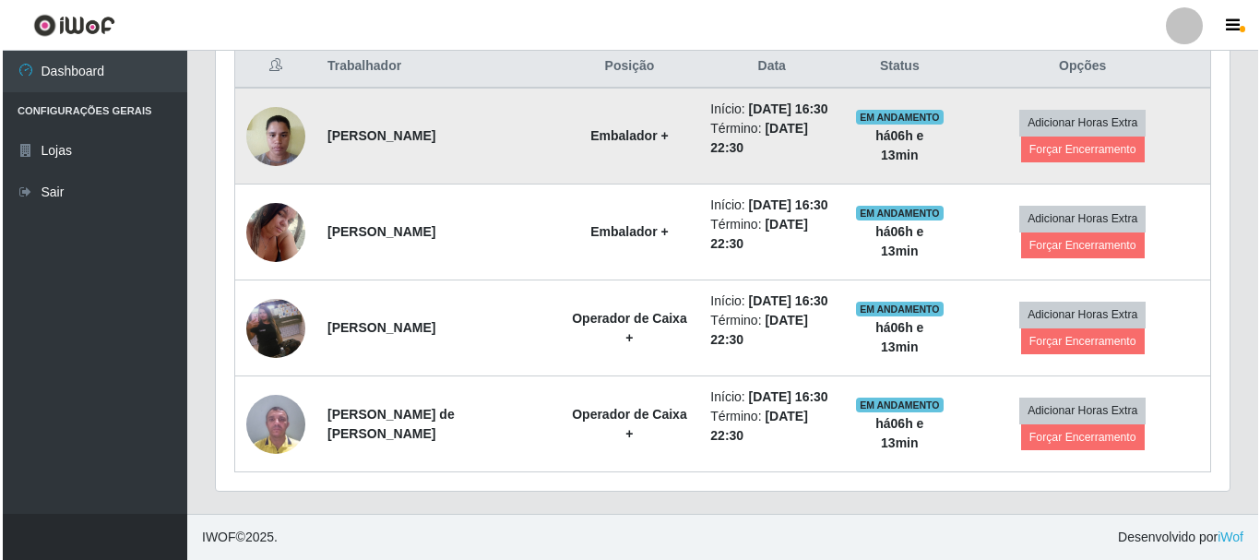
scroll to position [628, 0]
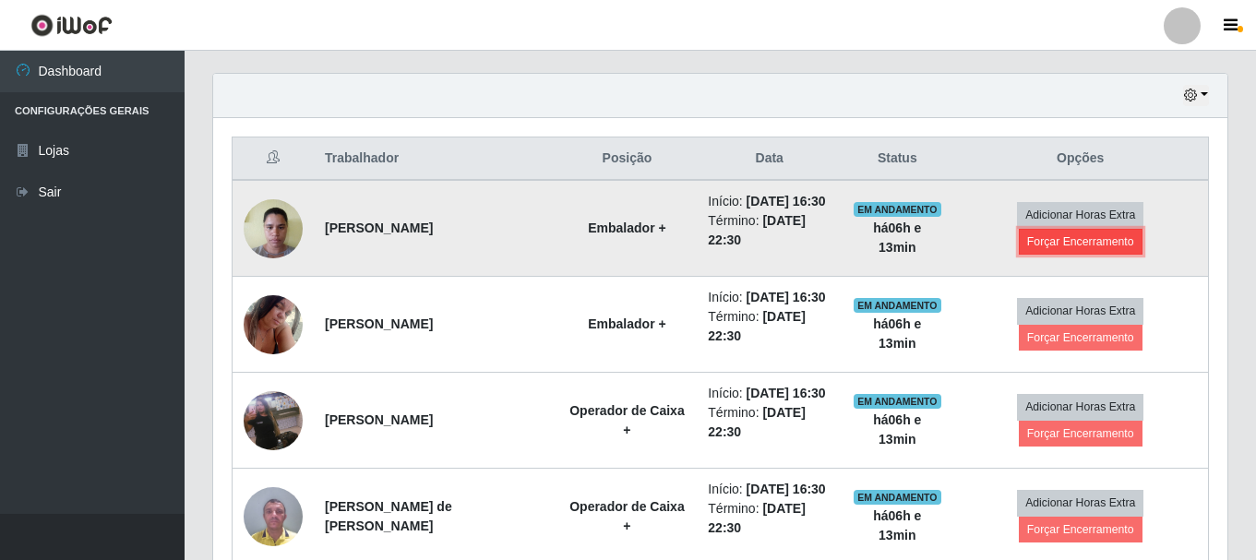
click at [1086, 246] on button "Forçar Encerramento" at bounding box center [1081, 242] width 124 height 26
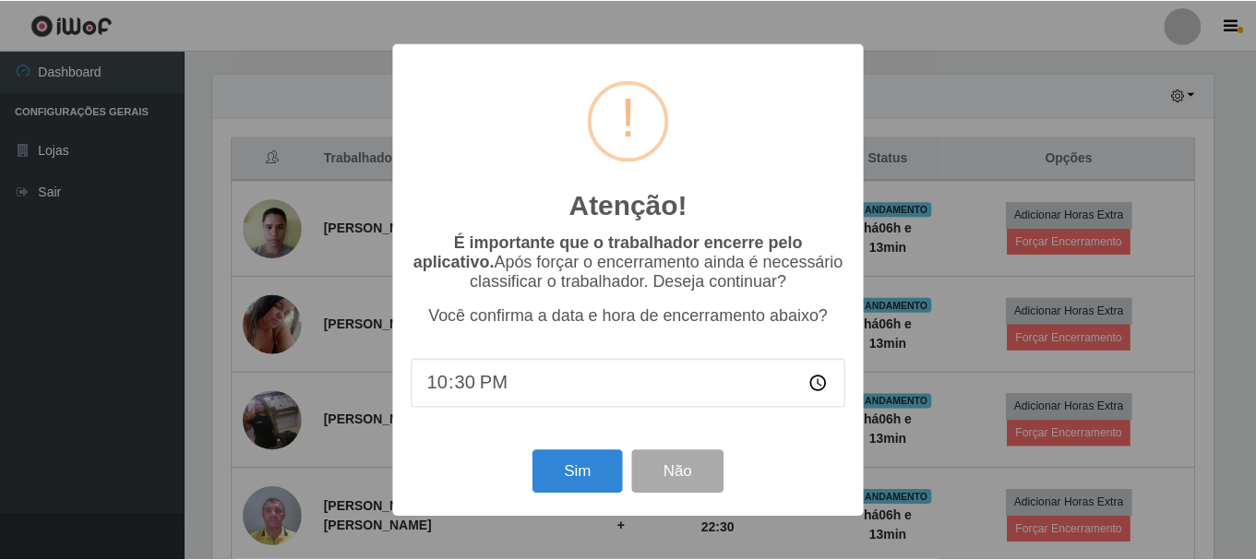
scroll to position [383, 1005]
click at [556, 482] on button "Sim" at bounding box center [578, 471] width 89 height 43
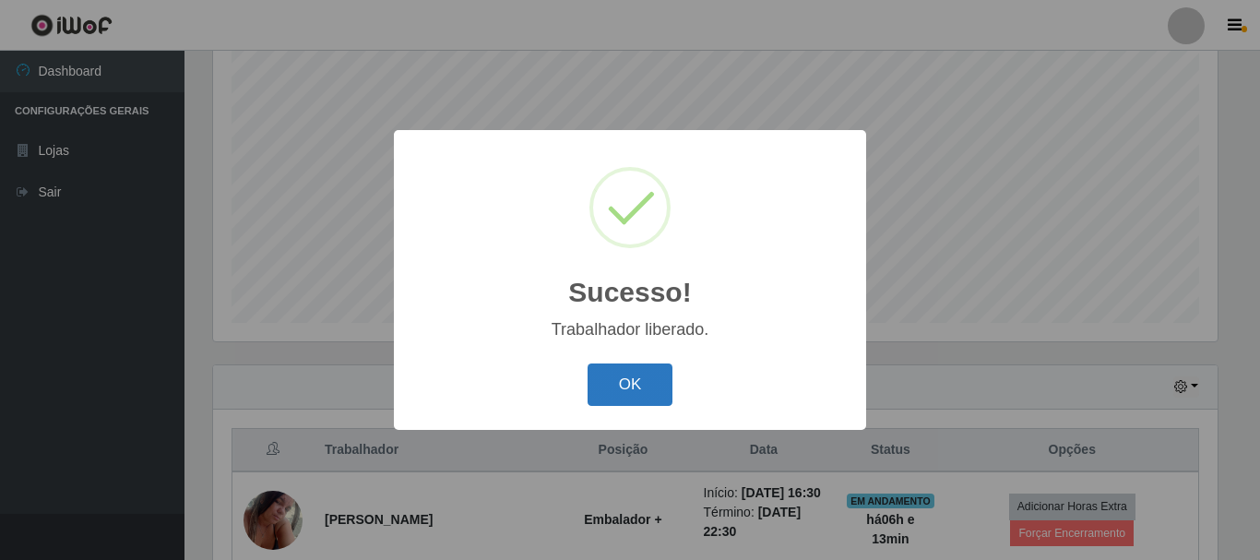
click at [609, 376] on button "OK" at bounding box center [631, 385] width 86 height 43
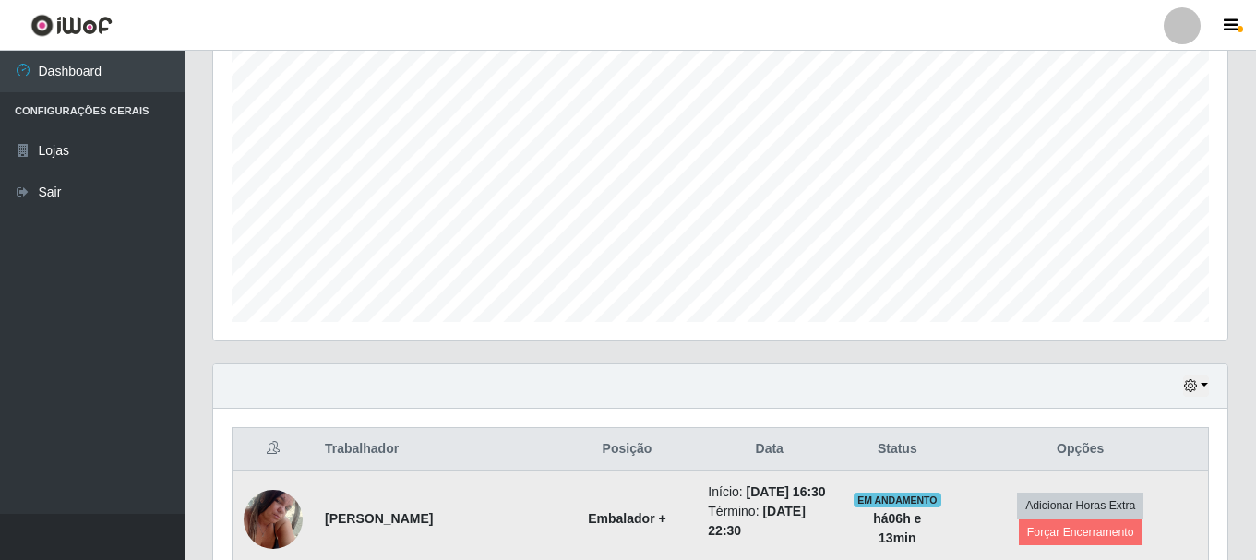
scroll to position [521, 0]
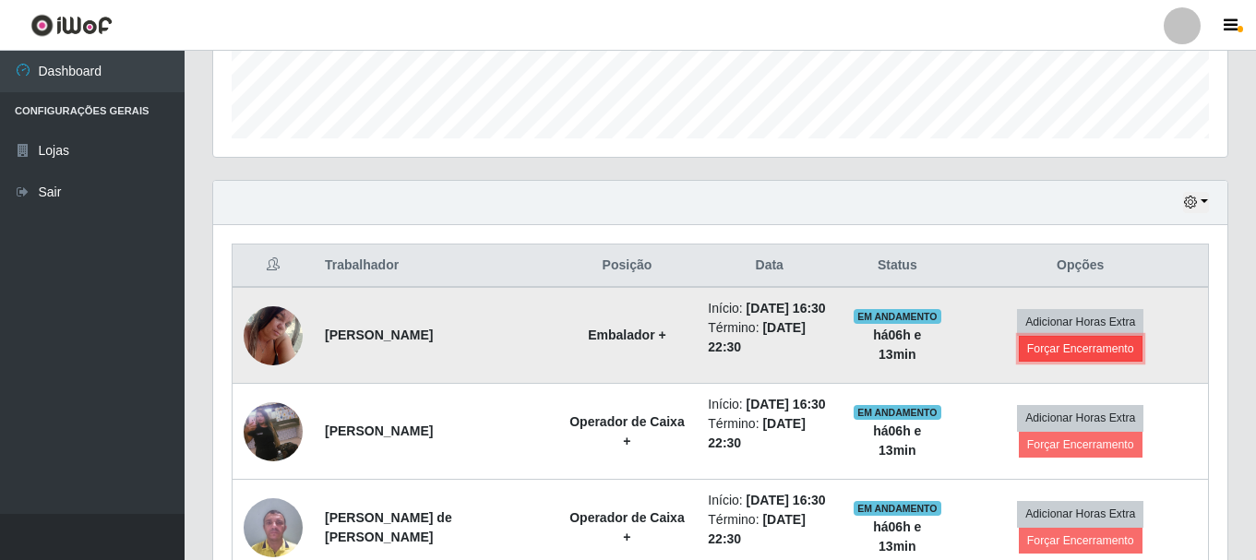
click at [1088, 352] on button "Forçar Encerramento" at bounding box center [1081, 349] width 124 height 26
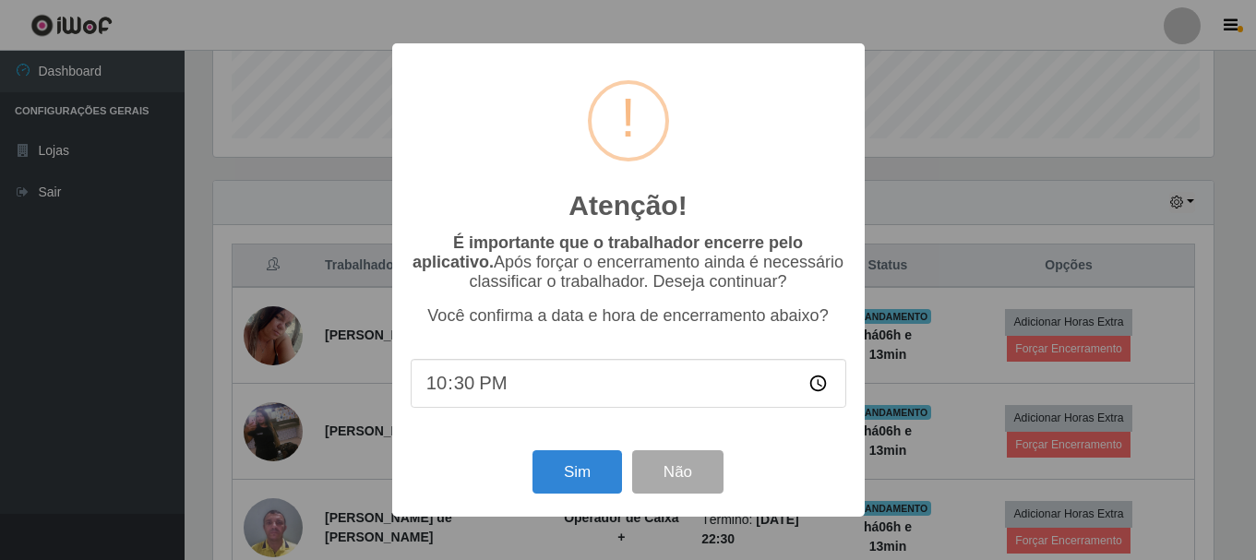
scroll to position [383, 1005]
click at [570, 479] on button "Sim" at bounding box center [578, 471] width 89 height 43
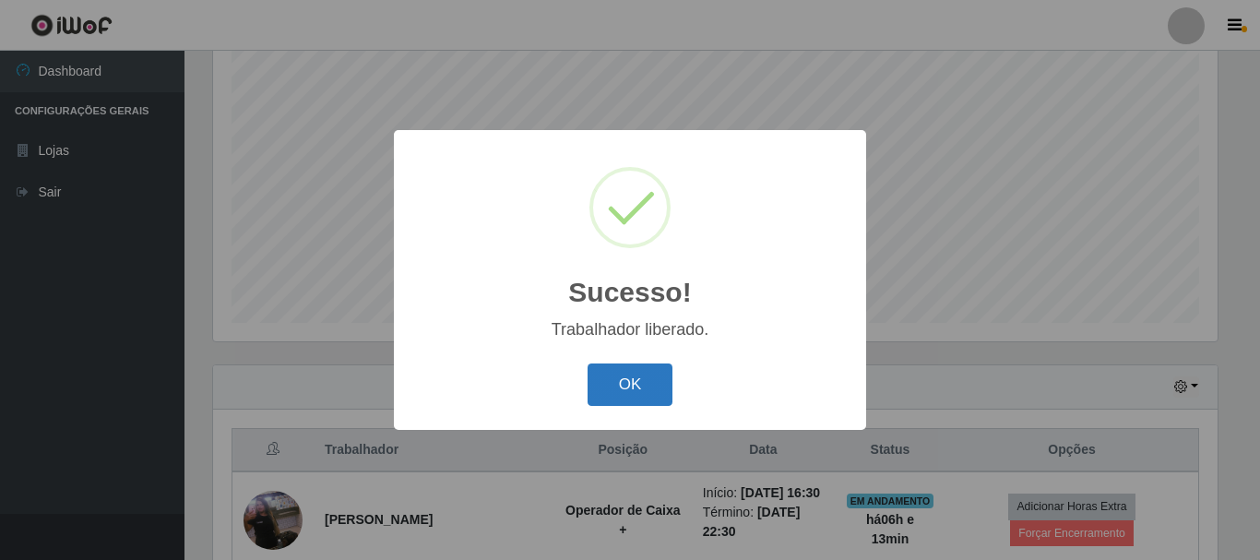
click at [622, 387] on button "OK" at bounding box center [631, 385] width 86 height 43
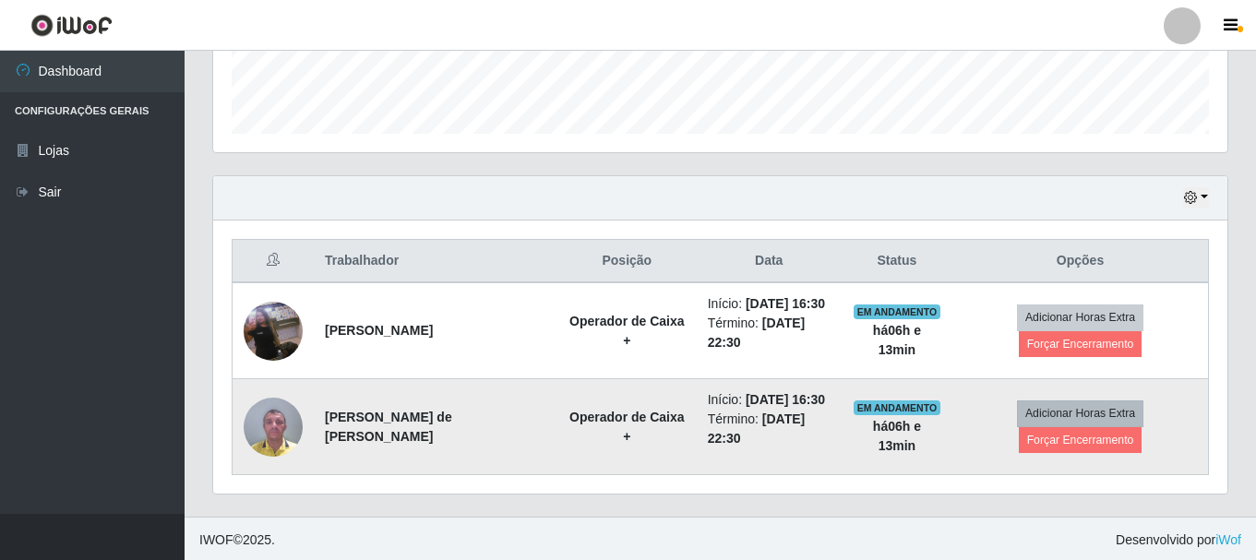
scroll to position [529, 0]
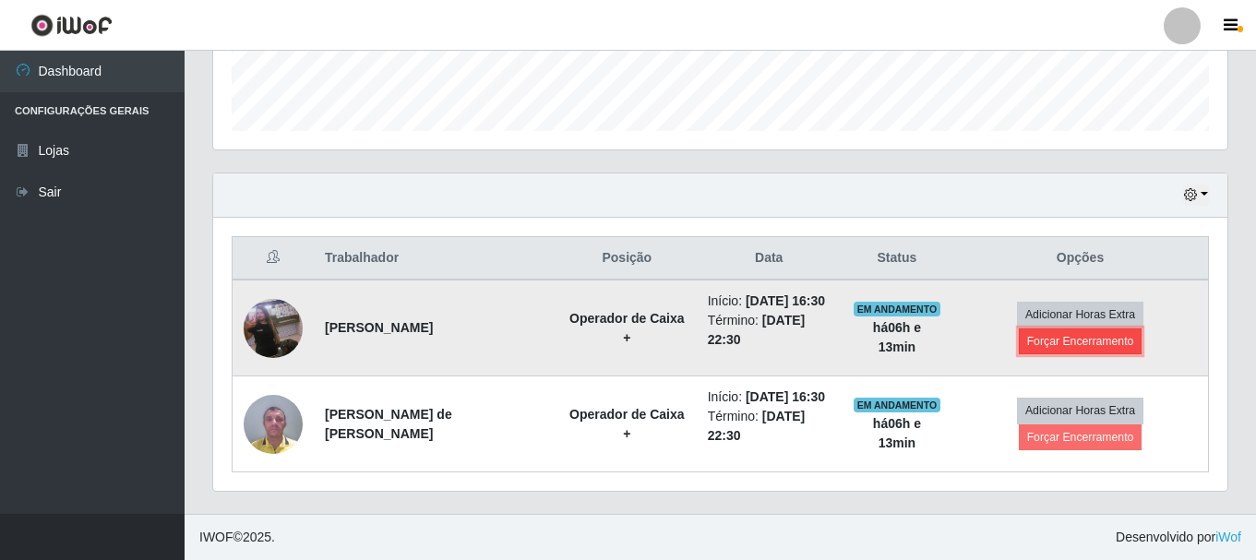
click at [1062, 344] on button "Forçar Encerramento" at bounding box center [1081, 341] width 124 height 26
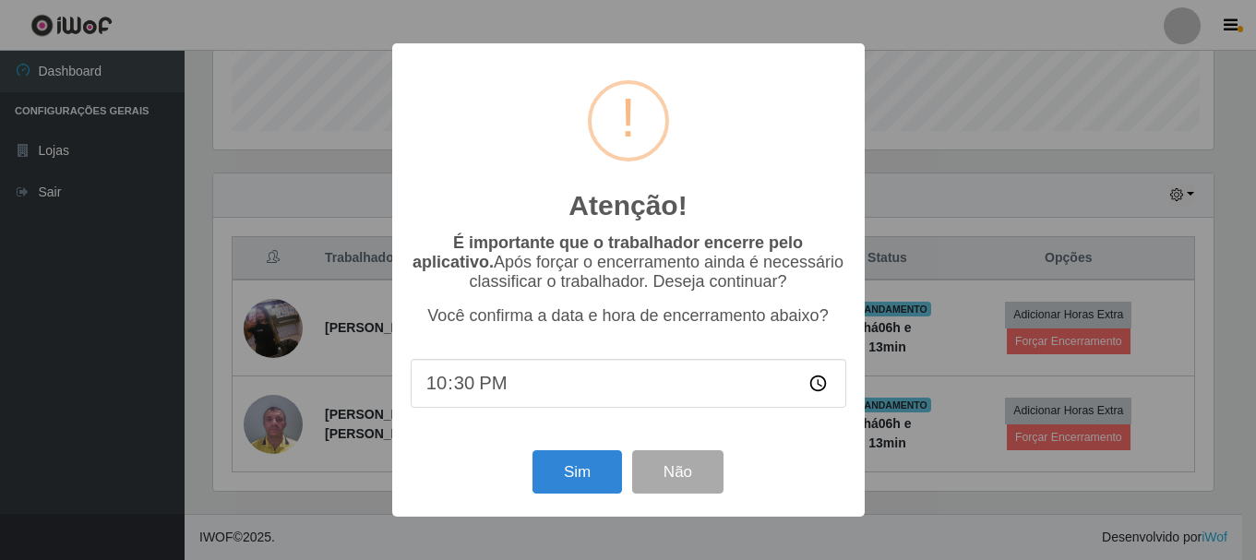
scroll to position [383, 1005]
click at [569, 476] on button "Sim" at bounding box center [578, 471] width 89 height 43
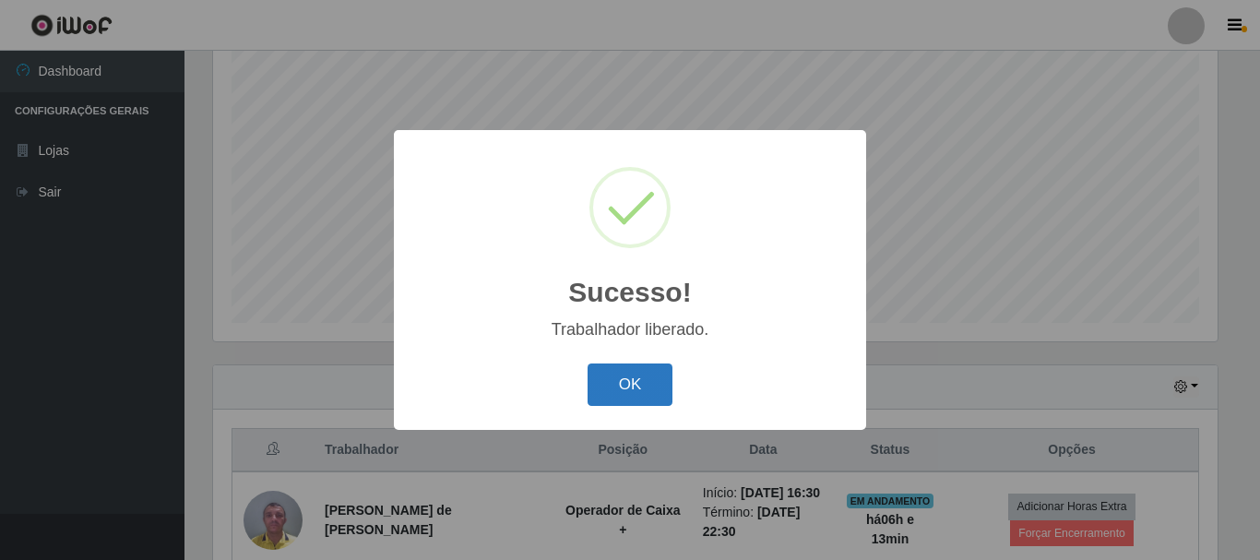
click at [642, 381] on button "OK" at bounding box center [631, 385] width 86 height 43
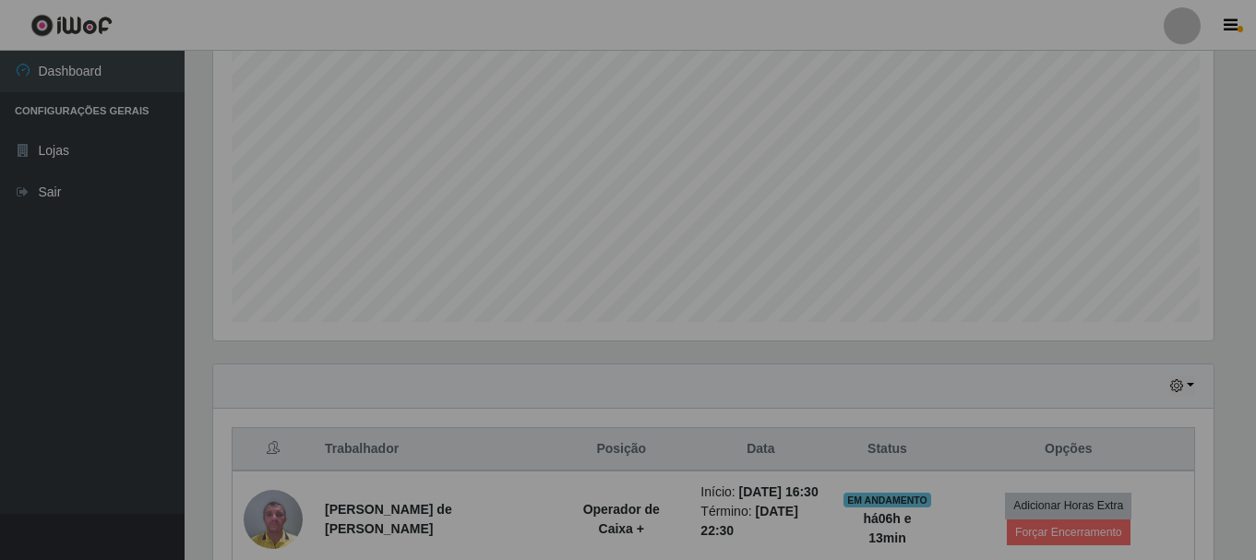
scroll to position [0, 0]
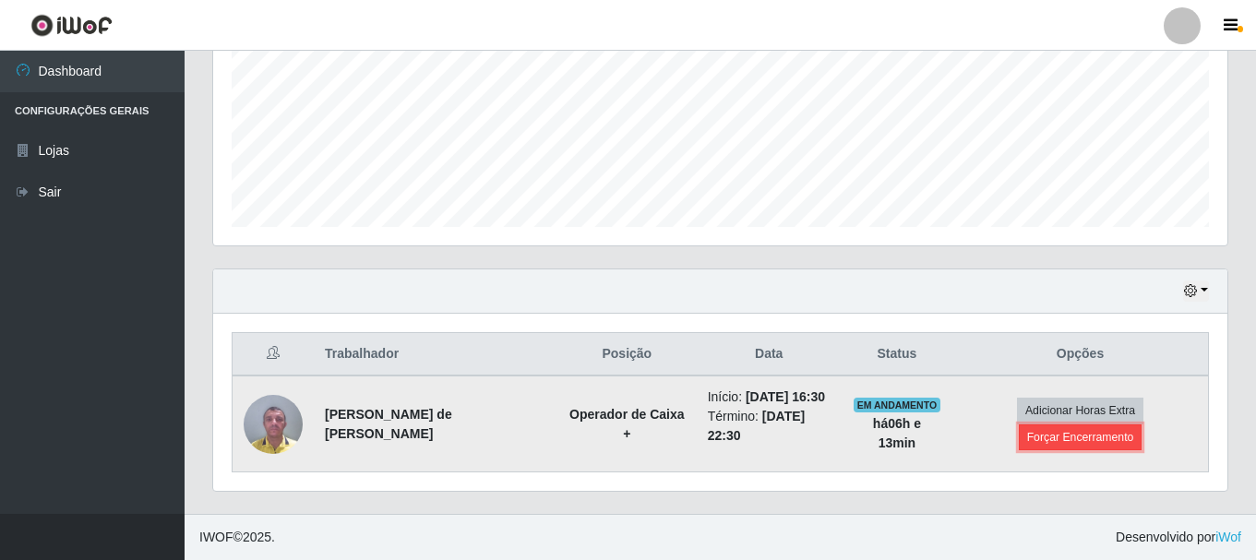
click at [1078, 440] on button "Forçar Encerramento" at bounding box center [1081, 437] width 124 height 26
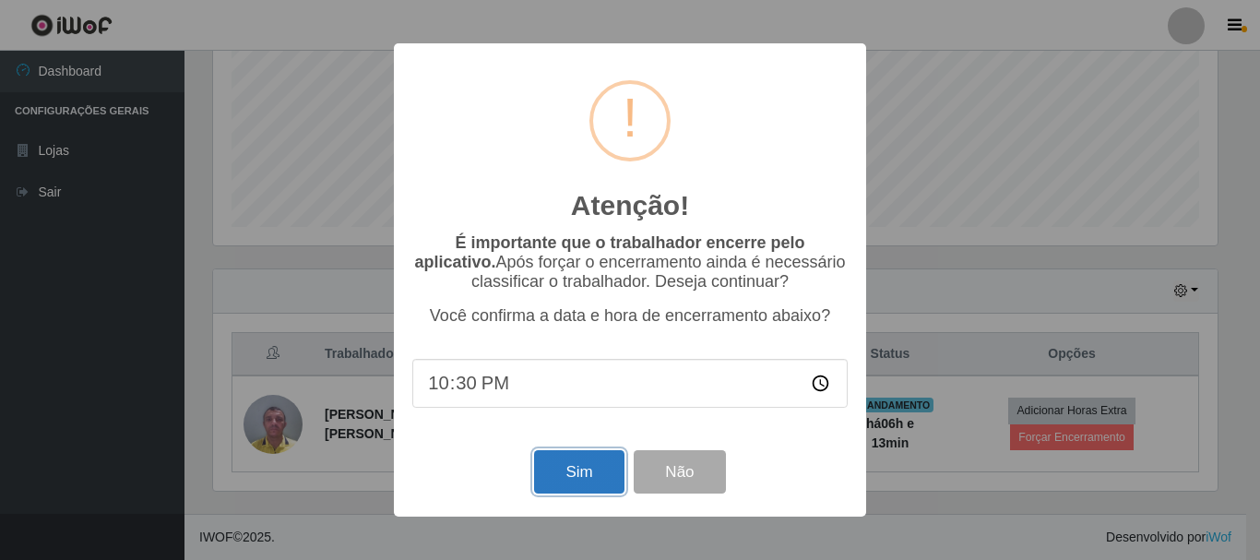
click at [569, 465] on button "Sim" at bounding box center [578, 471] width 89 height 43
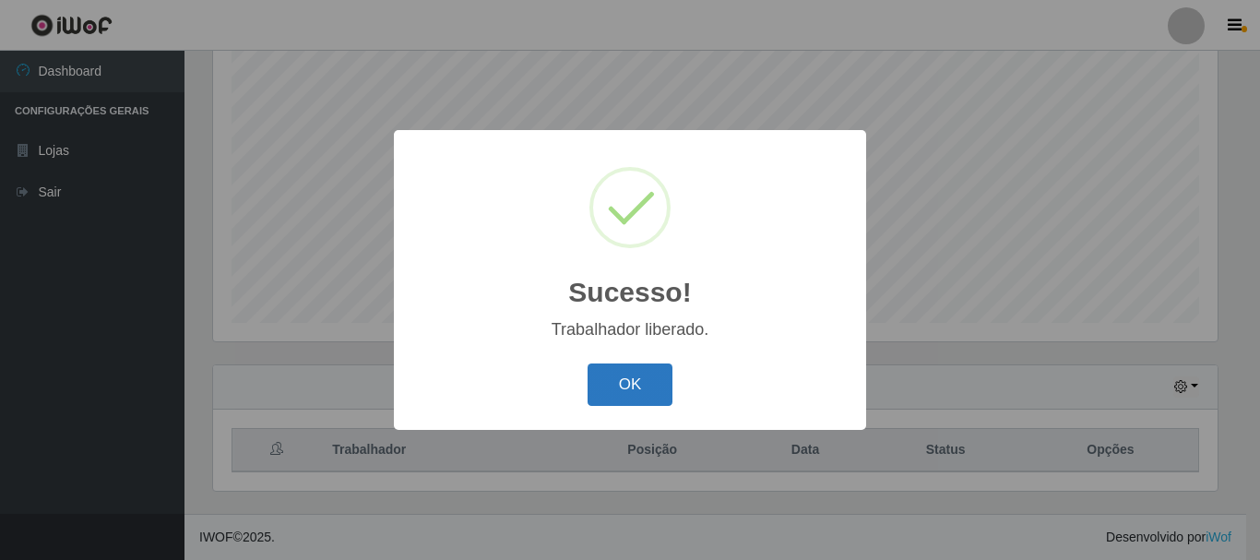
click at [644, 375] on button "OK" at bounding box center [631, 385] width 86 height 43
